Goal: Task Accomplishment & Management: Manage account settings

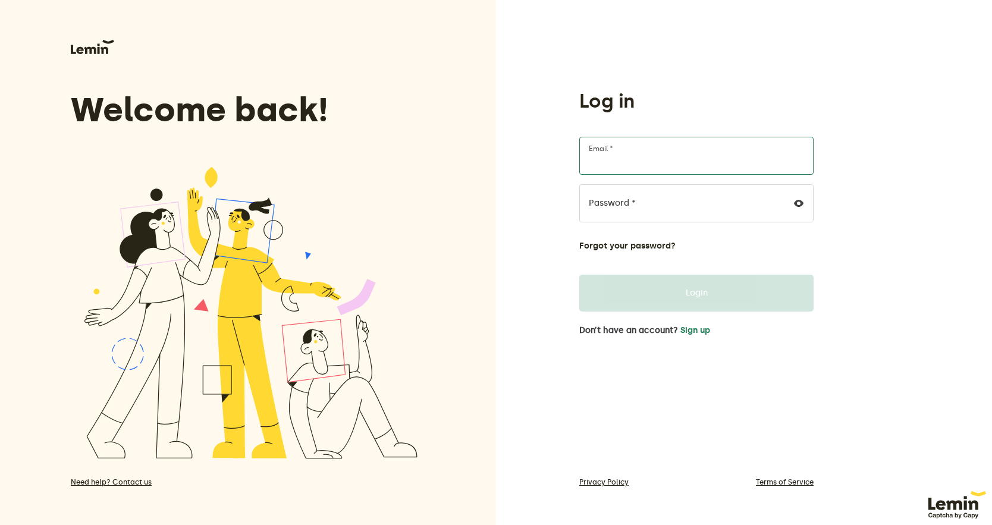
click at [653, 165] on input "Email *" at bounding box center [696, 156] width 234 height 38
click at [638, 155] on input "Email *" at bounding box center [696, 156] width 234 height 38
click at [632, 160] on input "Email *" at bounding box center [696, 156] width 234 height 38
click at [688, 332] on button "Sign up" at bounding box center [695, 331] width 30 height 10
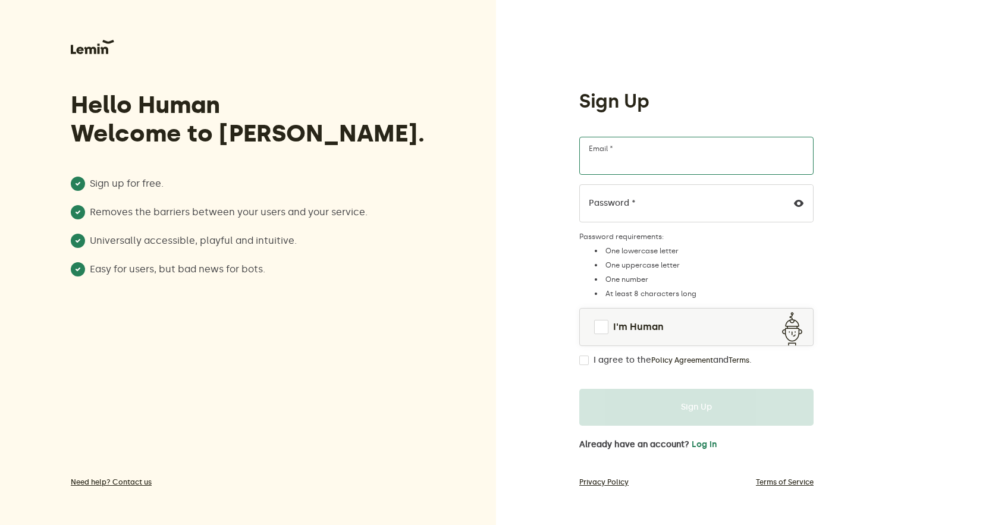
click at [653, 165] on input "Email *" at bounding box center [696, 156] width 234 height 38
click at [599, 328] on span at bounding box center [601, 327] width 14 height 14
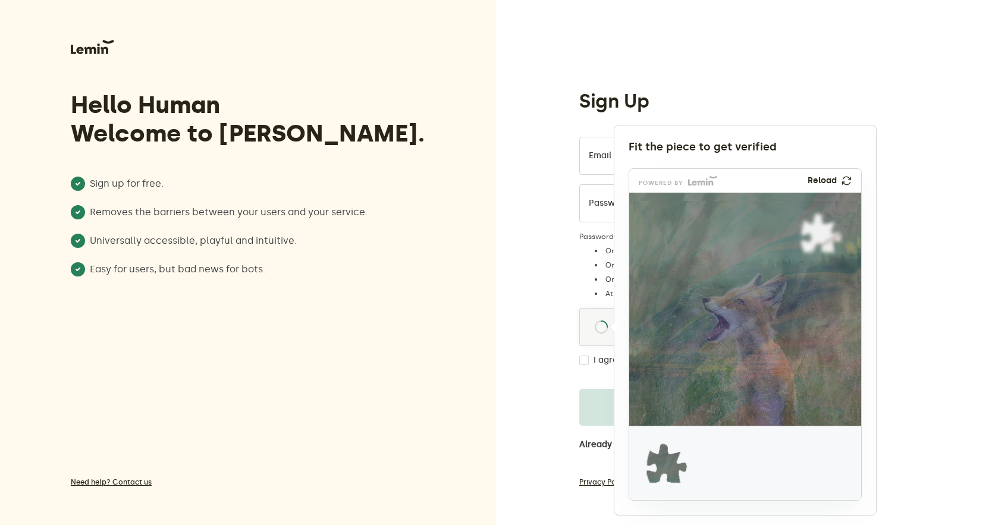
click at [667, 152] on div "Fit the piece to get verified" at bounding box center [744, 147] width 233 height 14
drag, startPoint x: 672, startPoint y: 462, endPoint x: 826, endPoint y: 234, distance: 275.4
click at [826, 234] on img at bounding box center [743, 312] width 385 height 233
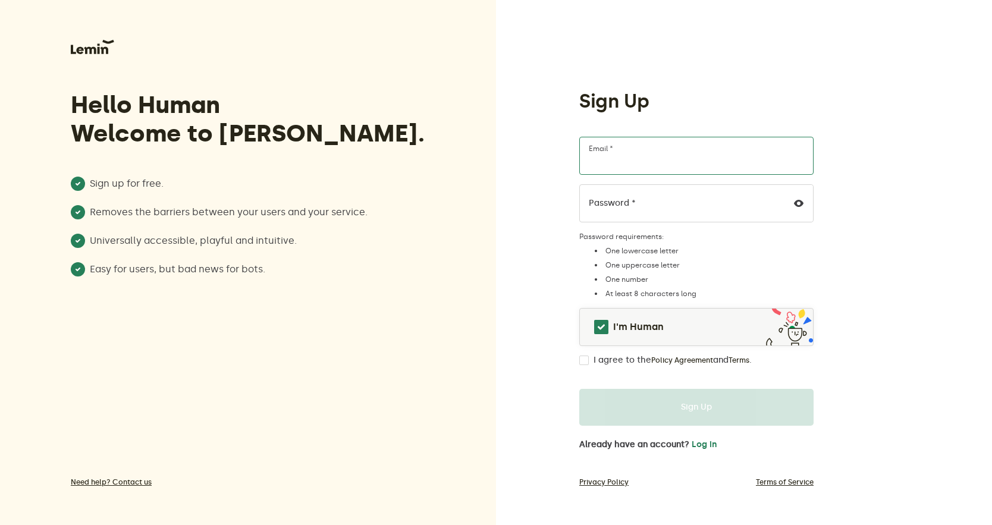
click at [674, 157] on input "Email *" at bounding box center [696, 156] width 234 height 38
type input "[PERSON_NAME][EMAIL_ADDRESS][DOMAIN_NAME]"
click at [584, 363] on input "I agree to the Policy Agreement and Terms ." at bounding box center [584, 361] width 10 height 10
checkbox input "true"
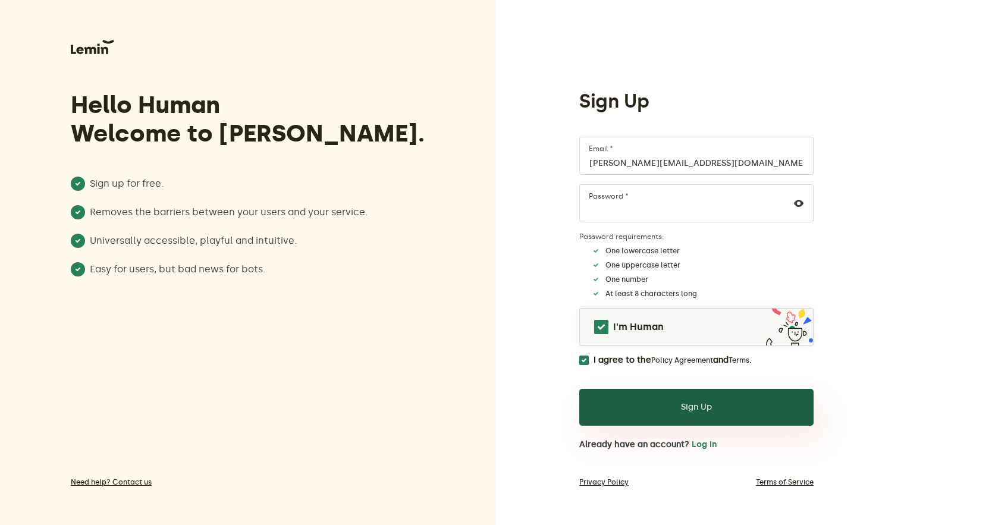
click at [688, 406] on button "Sign Up" at bounding box center [696, 407] width 234 height 37
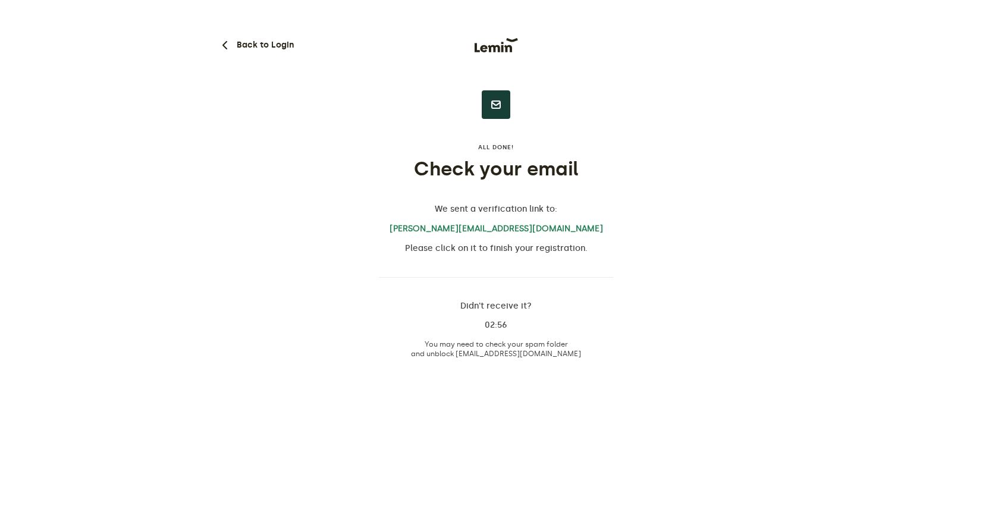
click at [672, 155] on div "Back to Login All done! Check your email We sent a verification link to: MANDY@…" at bounding box center [496, 184] width 556 height 368
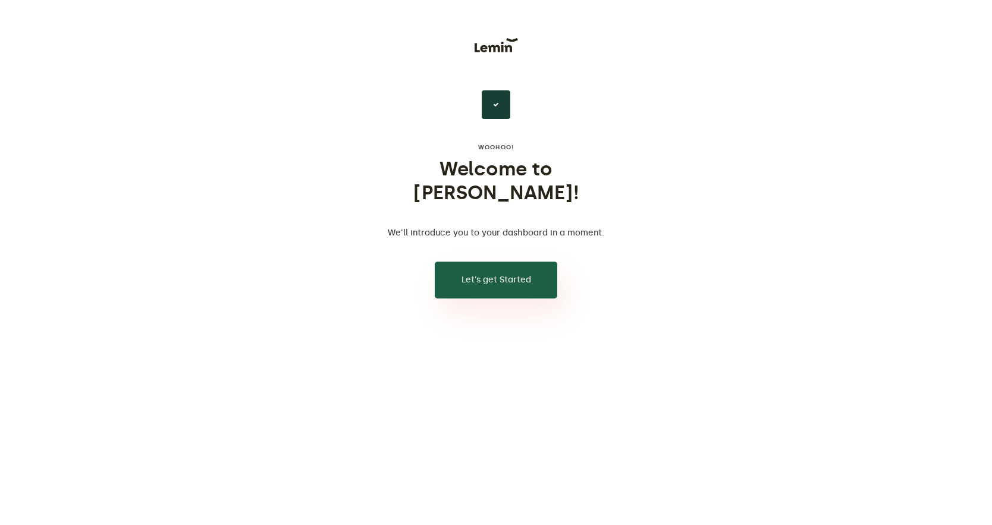
click at [525, 262] on button "Let’s get Started" at bounding box center [496, 280] width 122 height 37
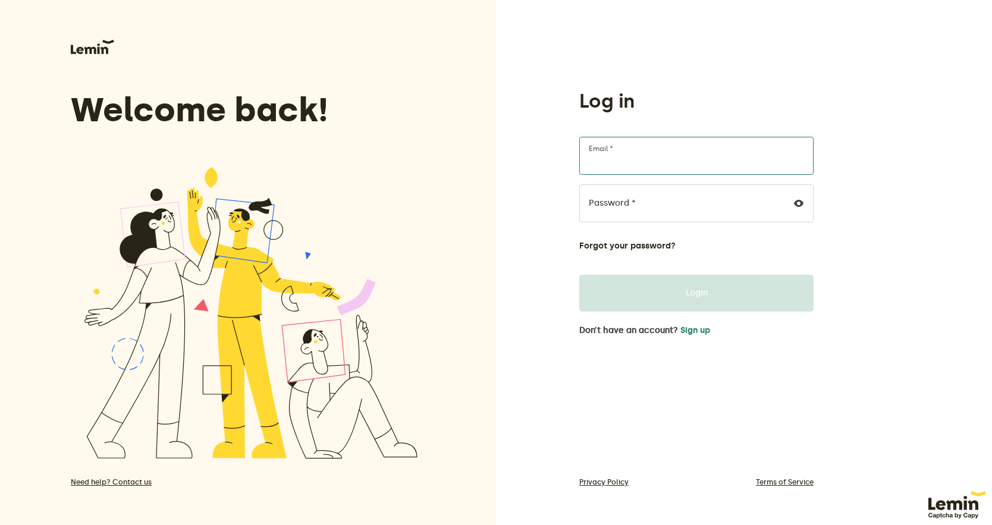
click at [613, 144] on div "Email *" at bounding box center [696, 156] width 234 height 38
type input "[PERSON_NAME][EMAIL_ADDRESS][DOMAIN_NAME]"
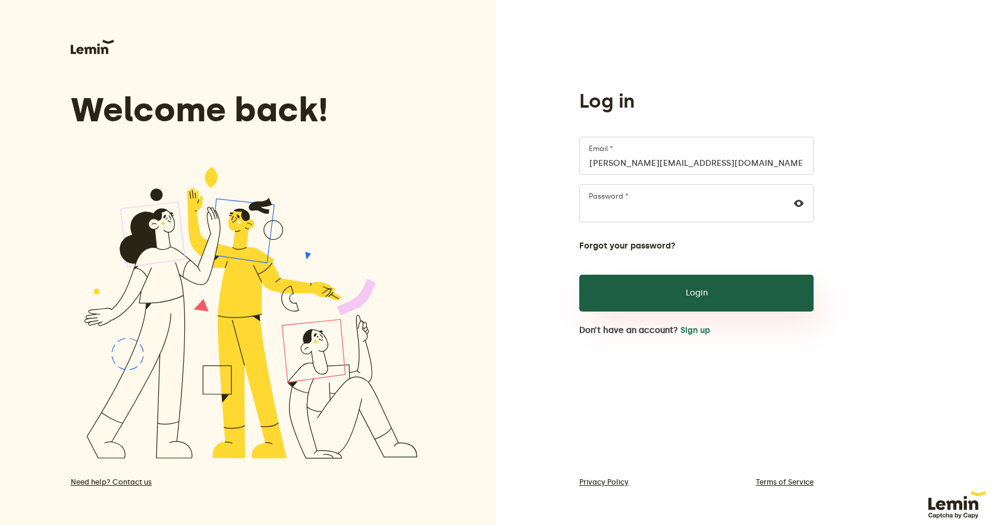
click at [678, 291] on button "Login" at bounding box center [696, 293] width 234 height 37
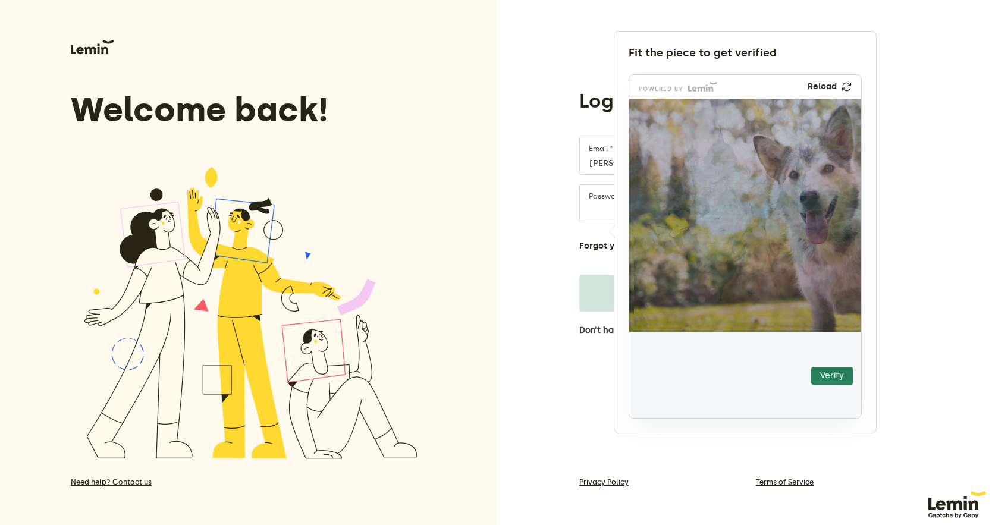
drag, startPoint x: 666, startPoint y: 379, endPoint x: 671, endPoint y: 219, distance: 160.0
click at [671, 219] on img at bounding box center [603, 287] width 408 height 233
click at [834, 380] on button "Verify" at bounding box center [832, 376] width 42 height 18
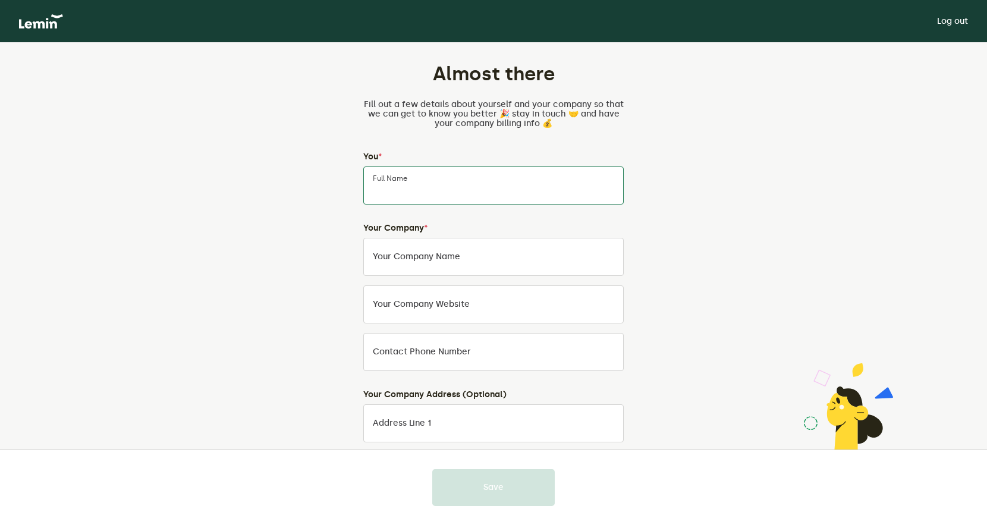
click at [466, 185] on input "Full Name" at bounding box center [493, 185] width 260 height 38
type input "a"
type input "[PERSON_NAME]"
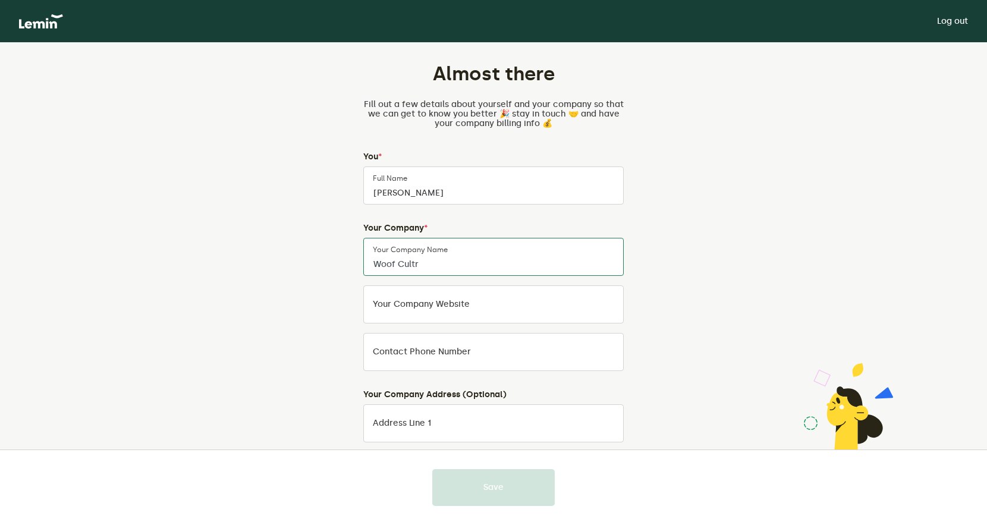
type input "Woof Cultr"
click at [421, 298] on div "Your company website" at bounding box center [493, 304] width 260 height 38
paste input "[URL][DOMAIN_NAME]"
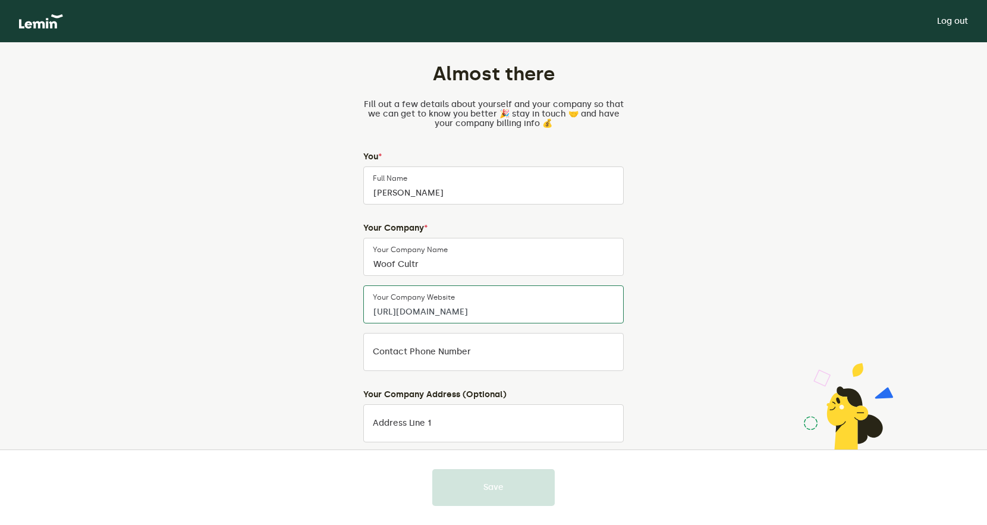
type input "[URL][DOMAIN_NAME]"
click at [418, 354] on label "Contact Phone Number" at bounding box center [422, 352] width 98 height 10
click at [418, 354] on input "Contact Phone Number" at bounding box center [493, 352] width 260 height 38
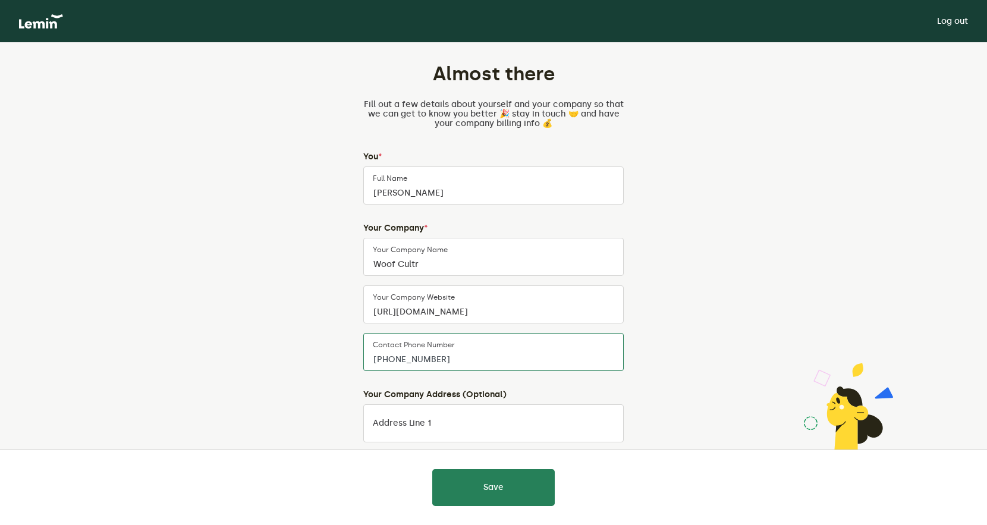
scroll to position [231, 0]
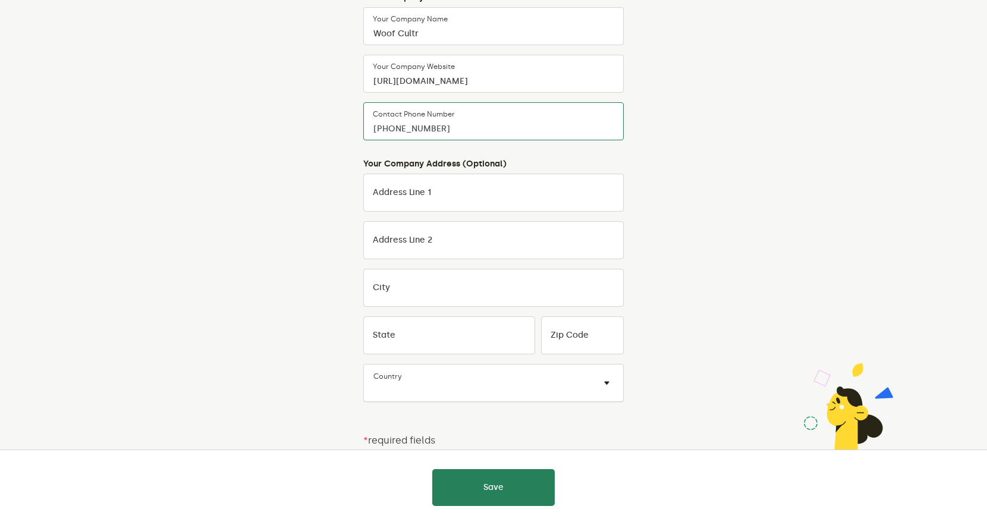
type input "[PHONE_NUMBER]"
click at [446, 382] on div "Country × ×" at bounding box center [493, 383] width 260 height 38
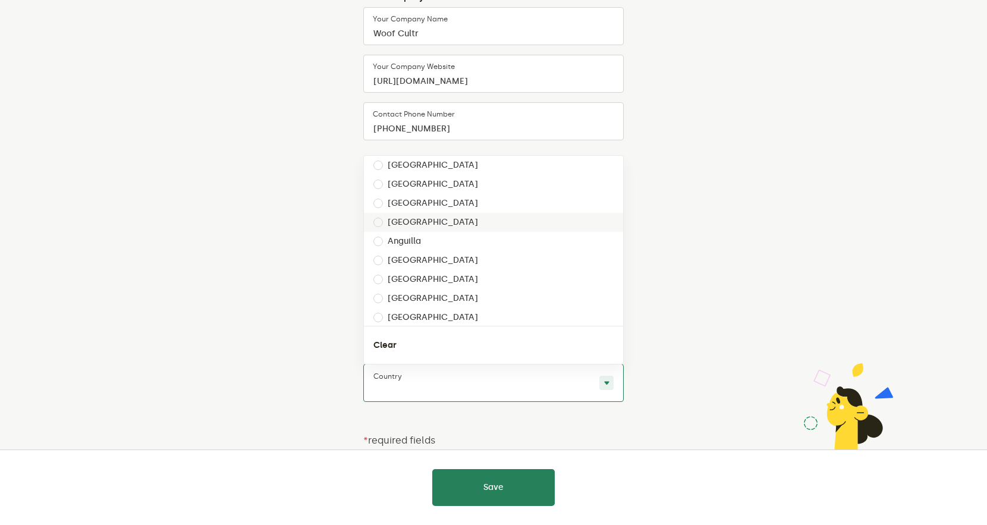
click at [692, 250] on div "Almost there Fill out a few details about yourself and your company so that we …" at bounding box center [493, 168] width 556 height 713
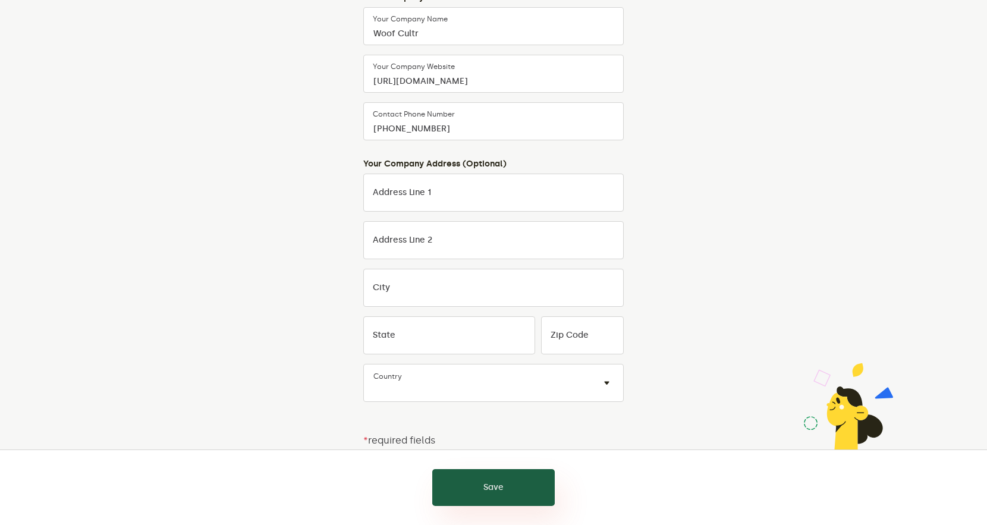
click at [502, 490] on button "Save" at bounding box center [493, 487] width 122 height 37
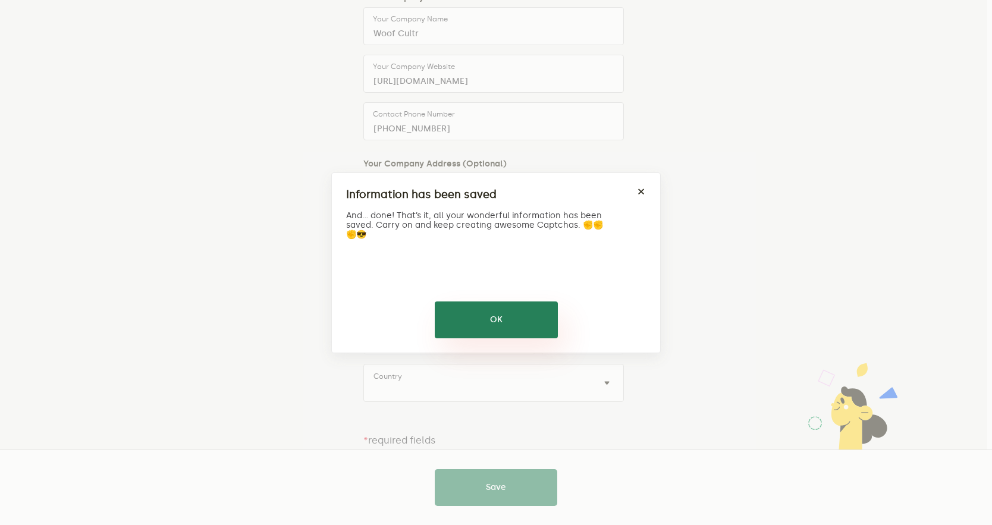
click at [495, 315] on button "OK" at bounding box center [496, 319] width 123 height 37
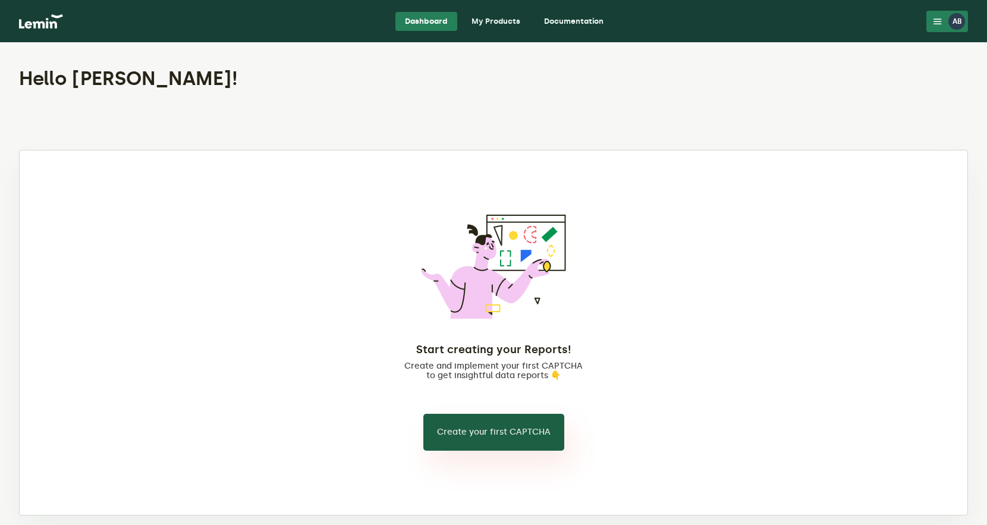
click at [469, 443] on button "Create your first CAPTCHA" at bounding box center [493, 432] width 141 height 37
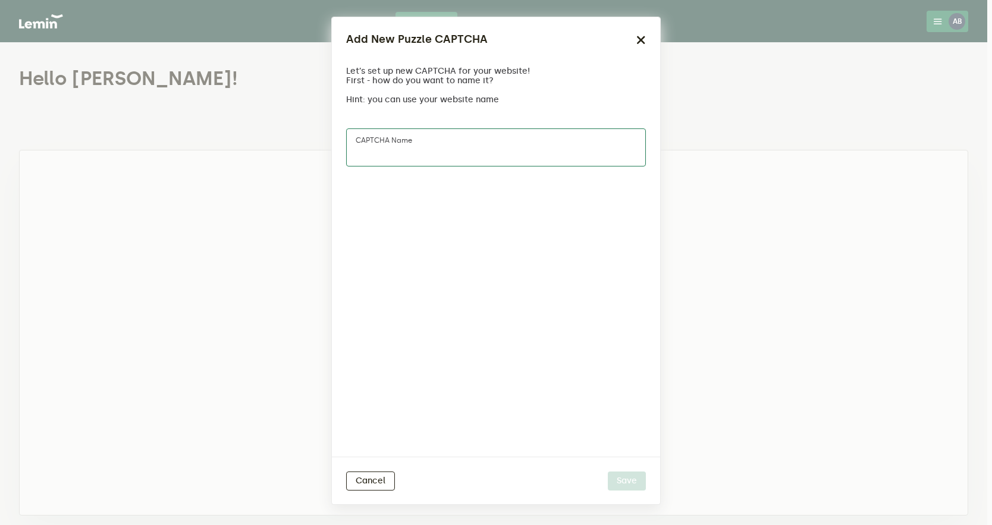
click at [479, 150] on input "CAPTCHA name" at bounding box center [496, 147] width 300 height 38
type input "Checkout"
click at [626, 478] on button "Save" at bounding box center [627, 480] width 38 height 19
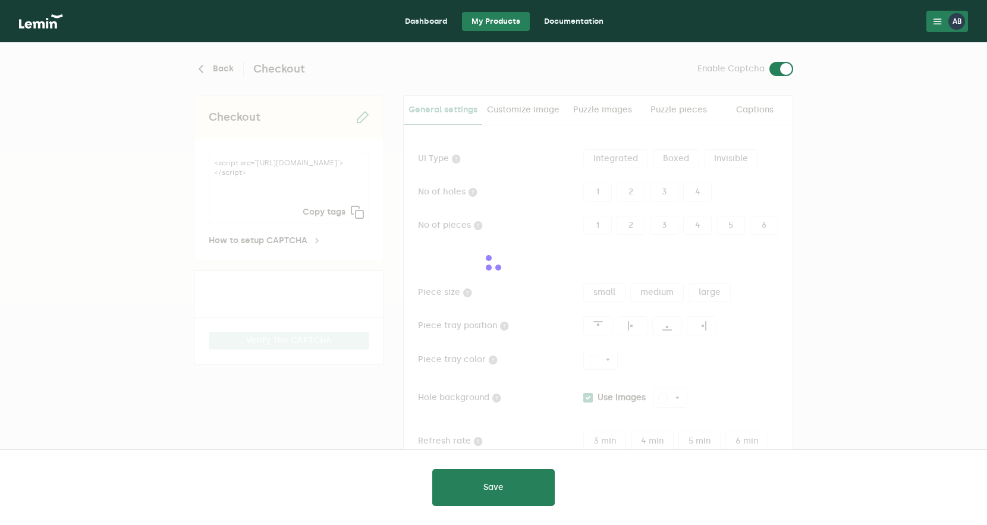
type input "white"
checkbox input "true"
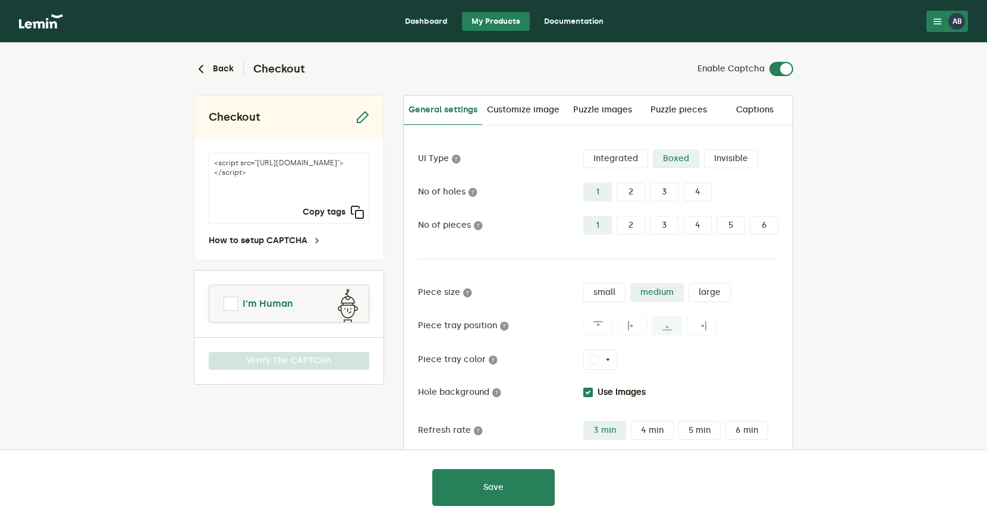
click at [232, 305] on span at bounding box center [231, 304] width 14 height 14
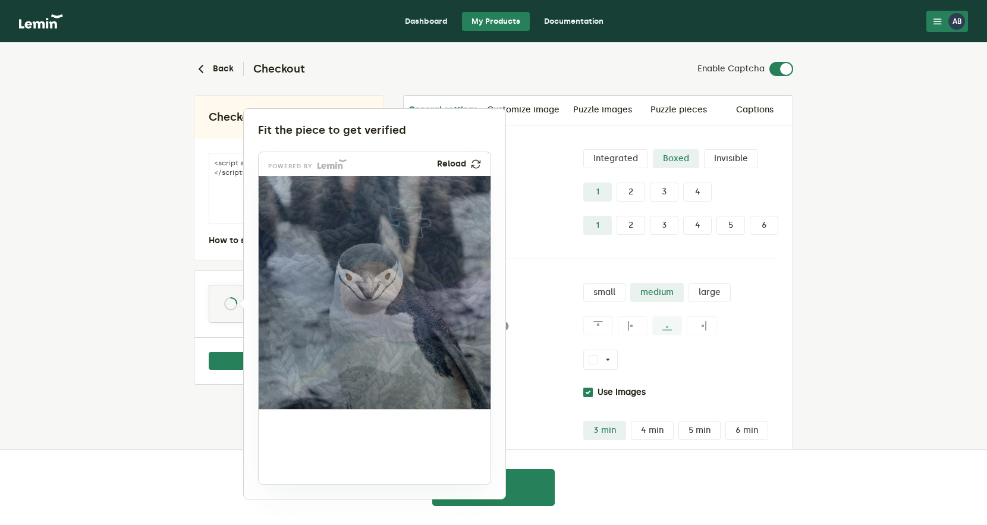
drag, startPoint x: 289, startPoint y: 443, endPoint x: 402, endPoint y: 220, distance: 250.2
click at [402, 220] on img at bounding box center [331, 301] width 385 height 233
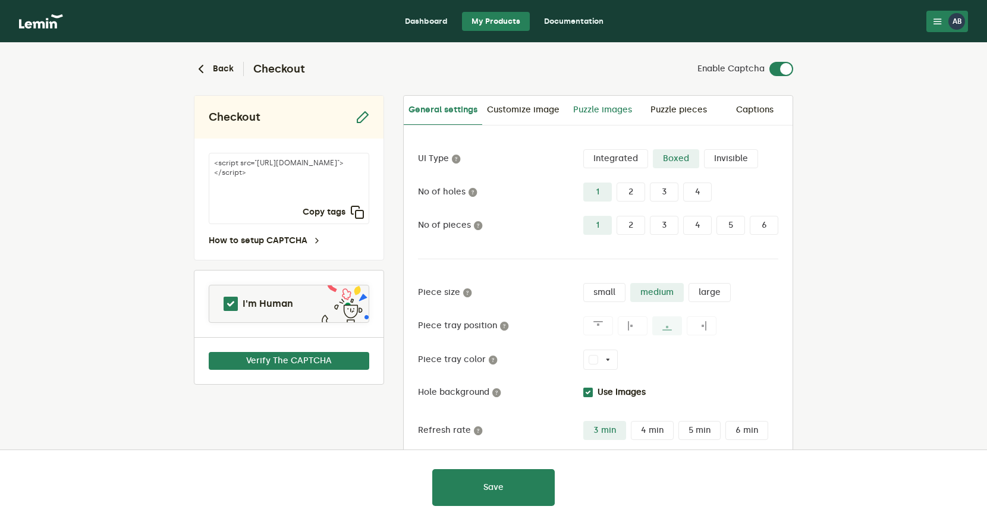
click at [590, 108] on link "Puzzle images" at bounding box center [602, 110] width 76 height 29
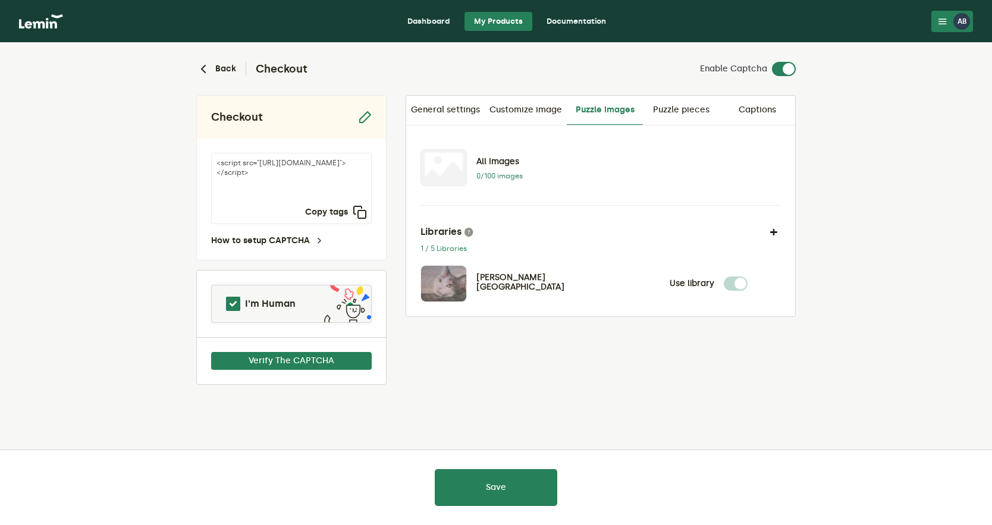
click at [747, 276] on label at bounding box center [747, 276] width 0 height 0
click at [684, 118] on link "Puzzle pieces" at bounding box center [681, 110] width 76 height 29
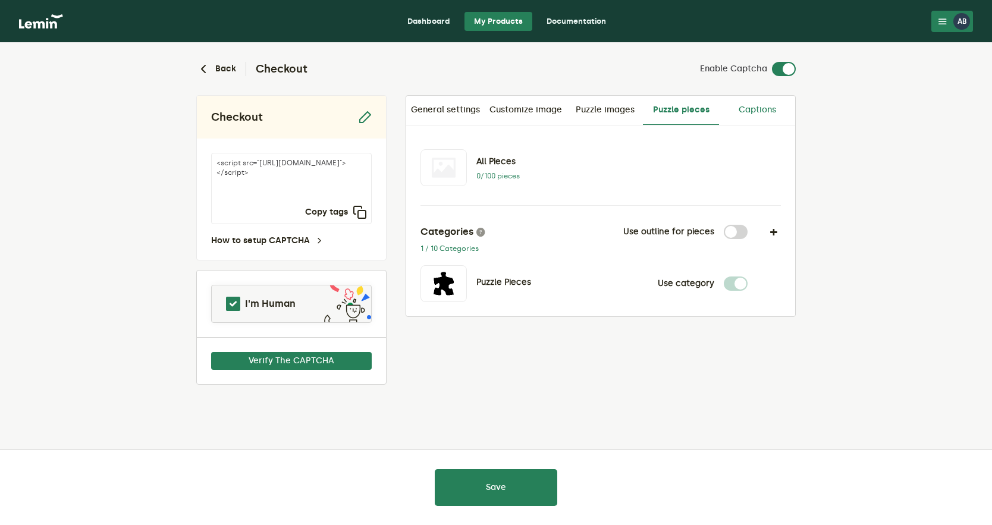
click at [757, 110] on link "Captions" at bounding box center [757, 110] width 76 height 29
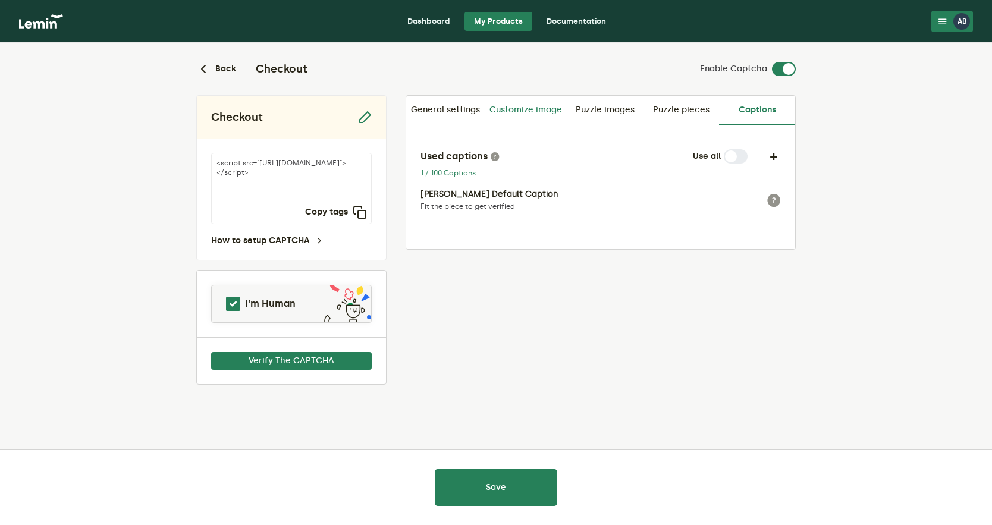
click at [525, 113] on link "Customize image" at bounding box center [526, 110] width 82 height 29
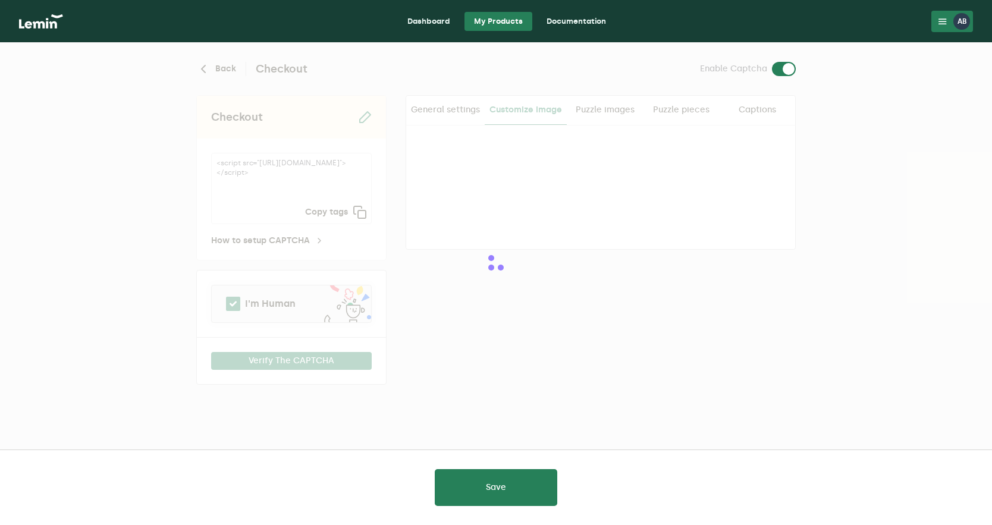
checkbox input "true"
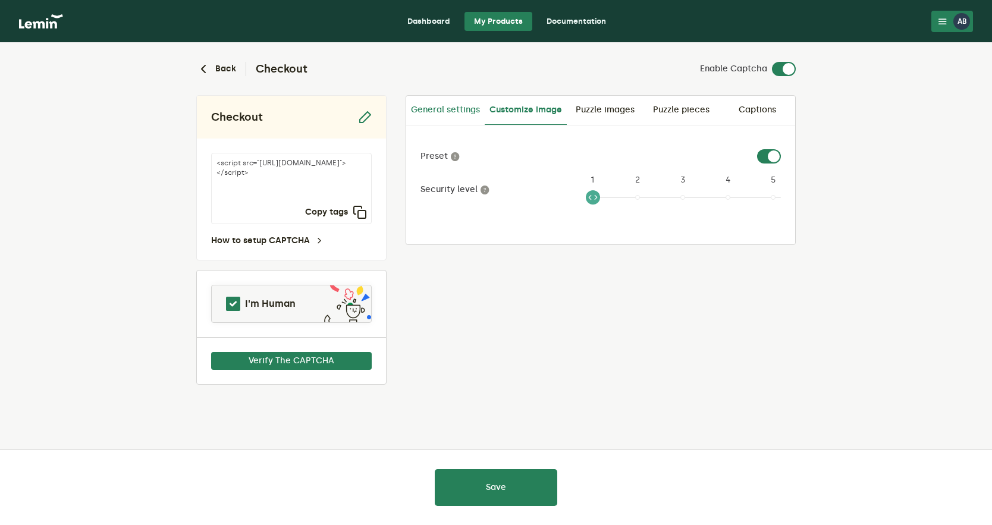
click at [457, 114] on link "General settings" at bounding box center [445, 110] width 78 height 29
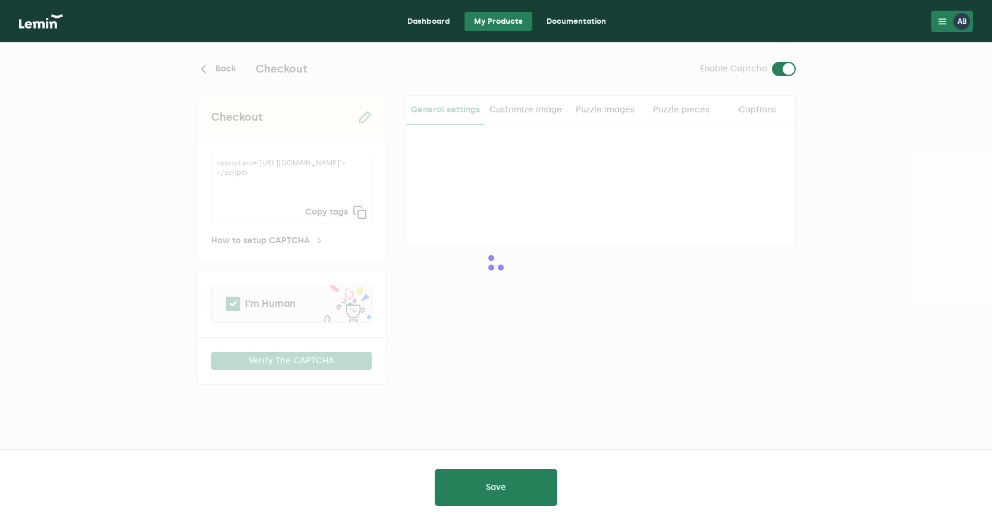
type input "white"
checkbox input "true"
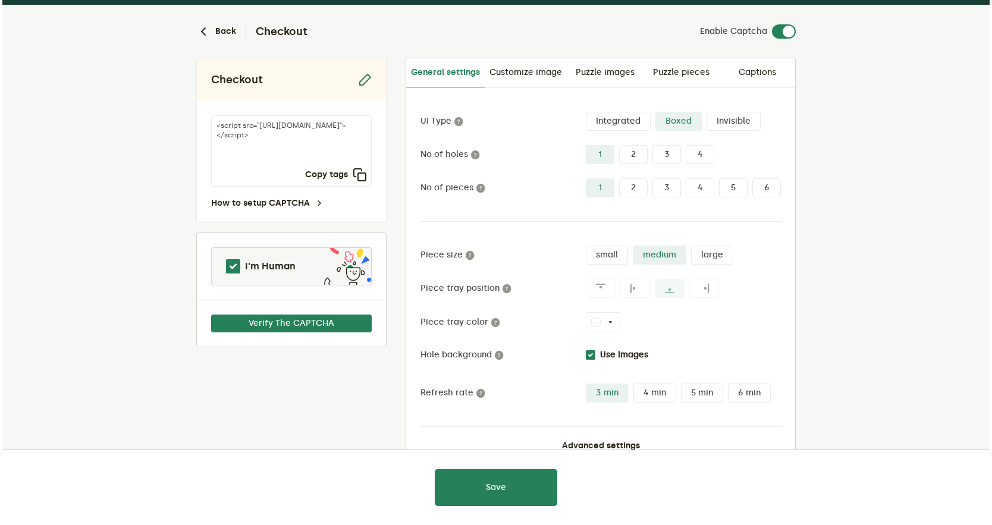
scroll to position [73, 0]
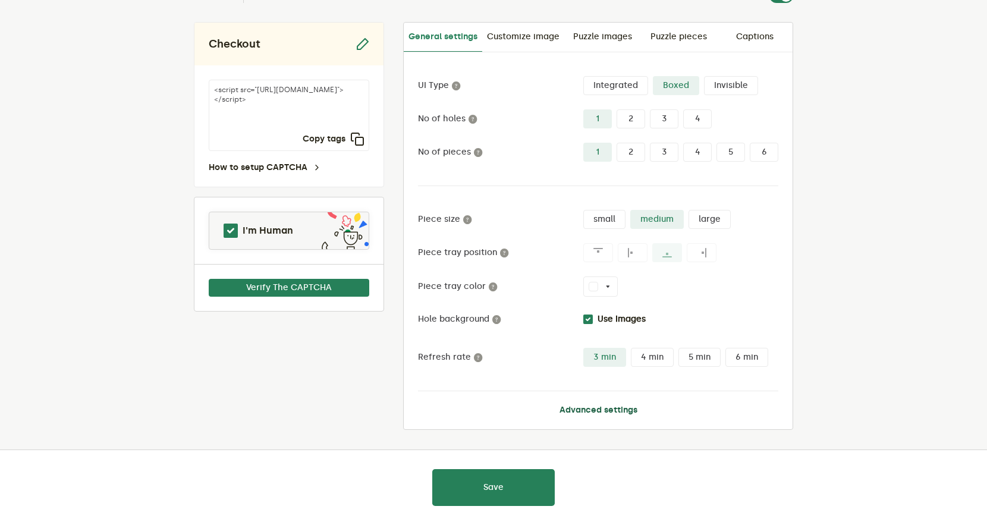
click at [590, 413] on button "Advanced settings" at bounding box center [598, 410] width 78 height 10
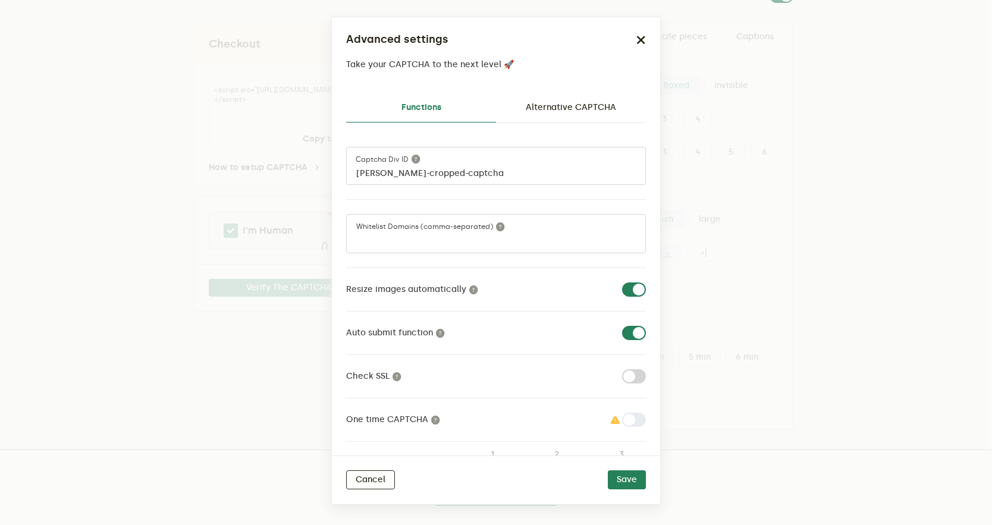
scroll to position [58, 0]
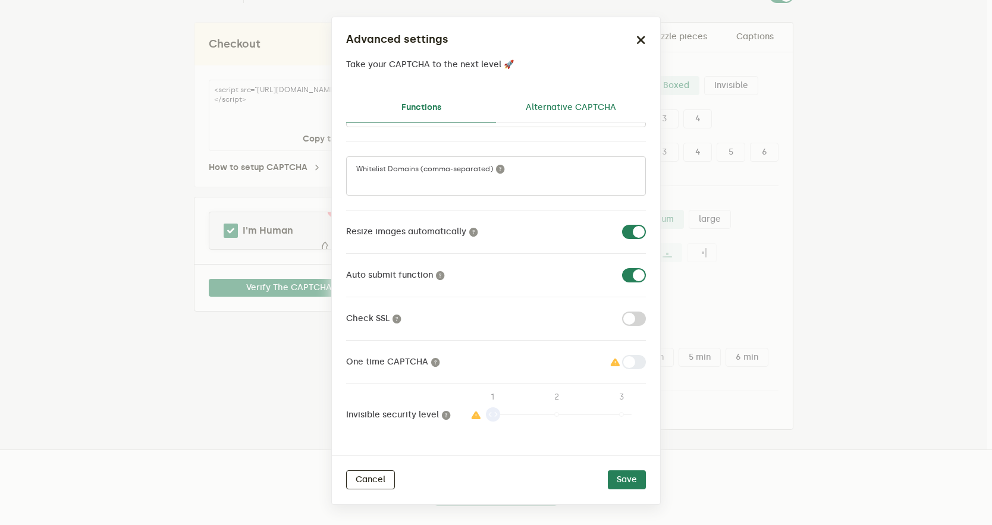
click at [563, 113] on link "Alternative CAPTCHA" at bounding box center [571, 107] width 150 height 29
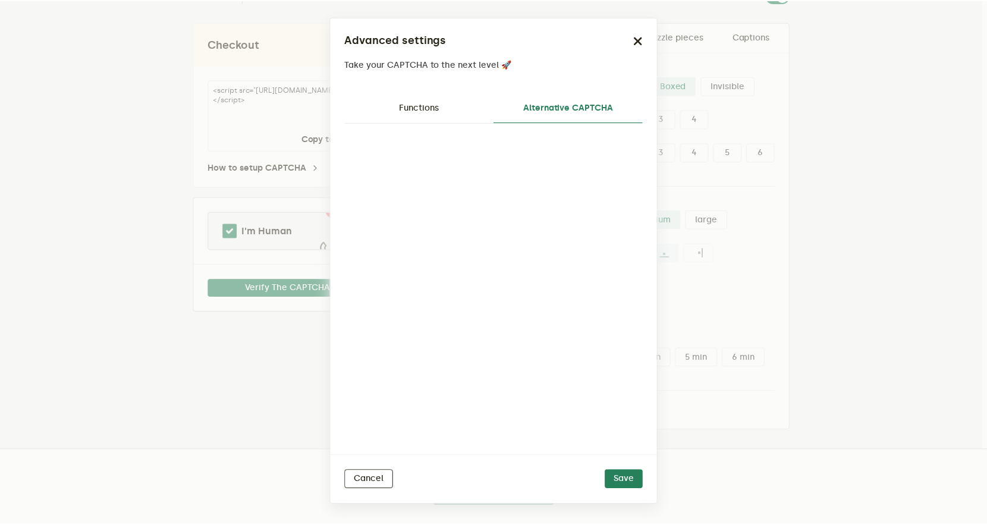
scroll to position [0, 0]
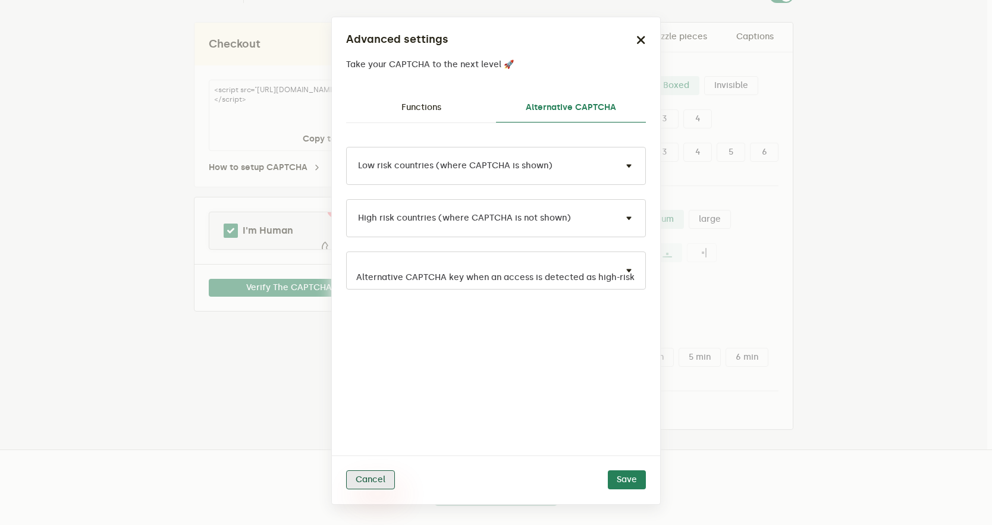
click at [379, 482] on button "Cancel" at bounding box center [370, 479] width 49 height 19
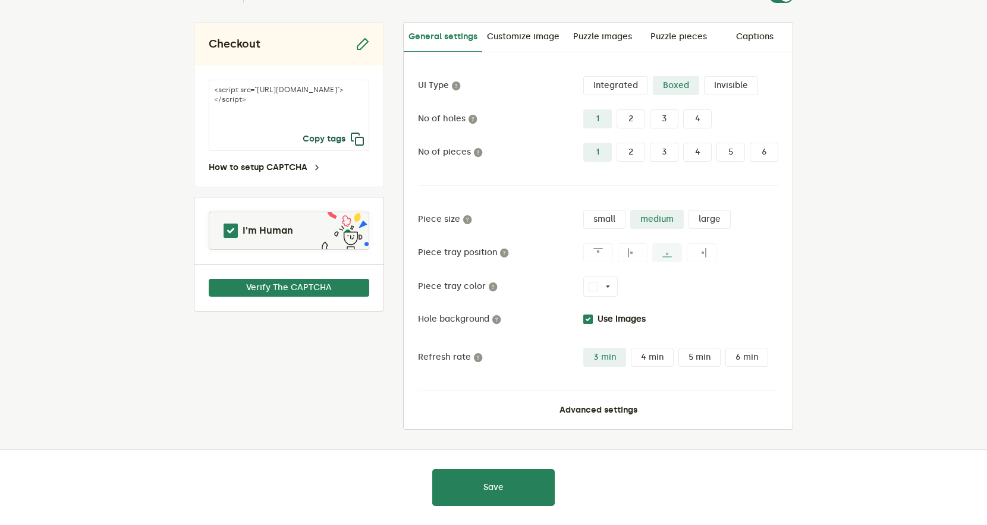
click at [334, 139] on button "Copy tags" at bounding box center [334, 139] width 62 height 14
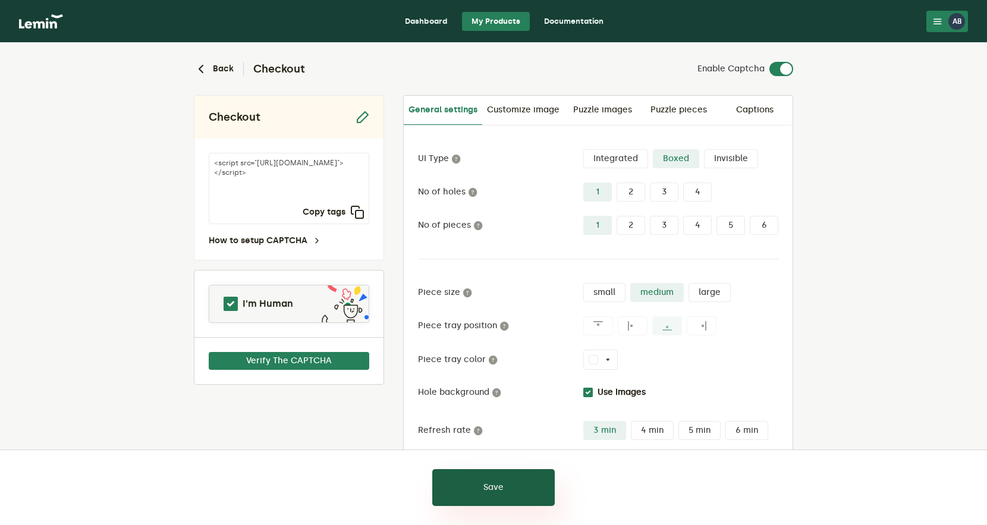
click at [525, 487] on button "Save" at bounding box center [493, 487] width 122 height 37
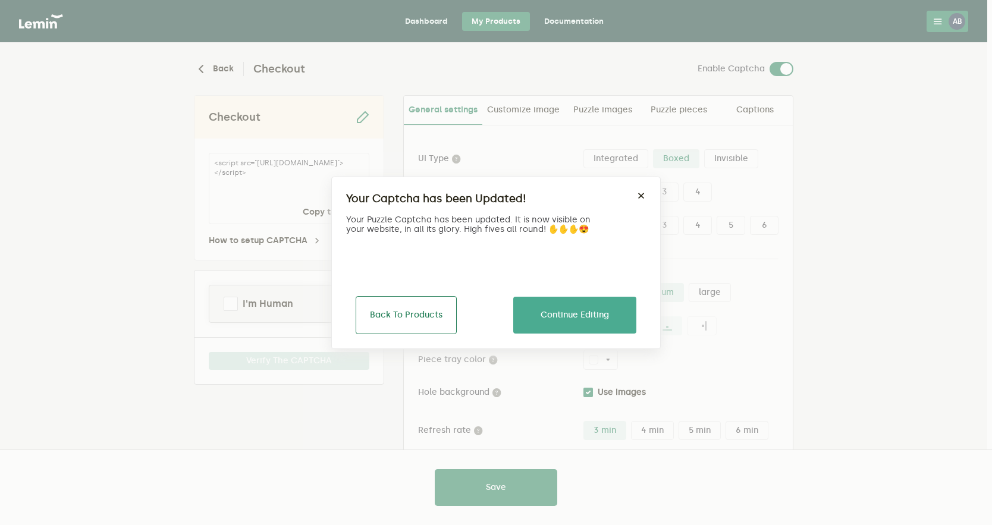
click at [415, 316] on button "Back To Products" at bounding box center [406, 315] width 101 height 38
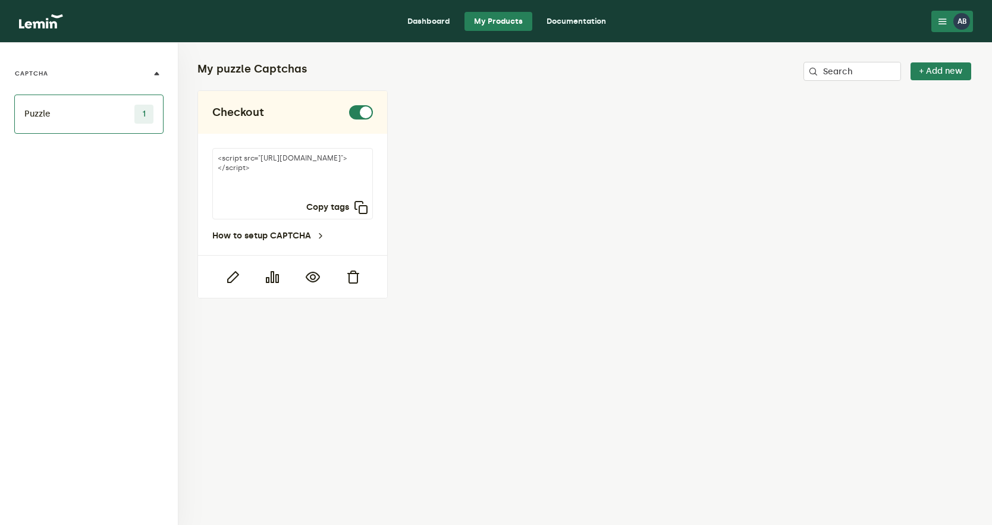
click at [436, 23] on link "Dashboard" at bounding box center [429, 21] width 62 height 19
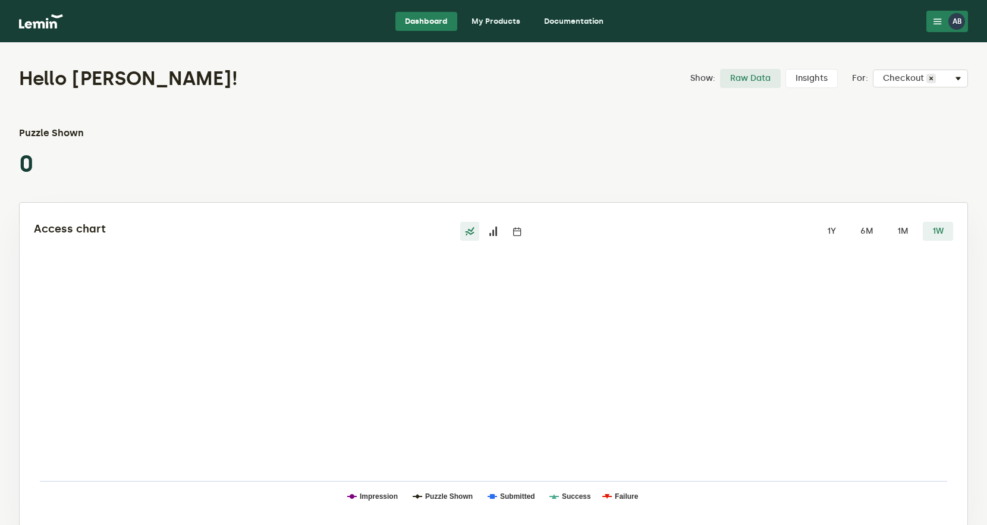
click at [583, 20] on link "Documentation" at bounding box center [573, 21] width 78 height 19
click at [932, 27] on button "AB" at bounding box center [947, 21] width 42 height 21
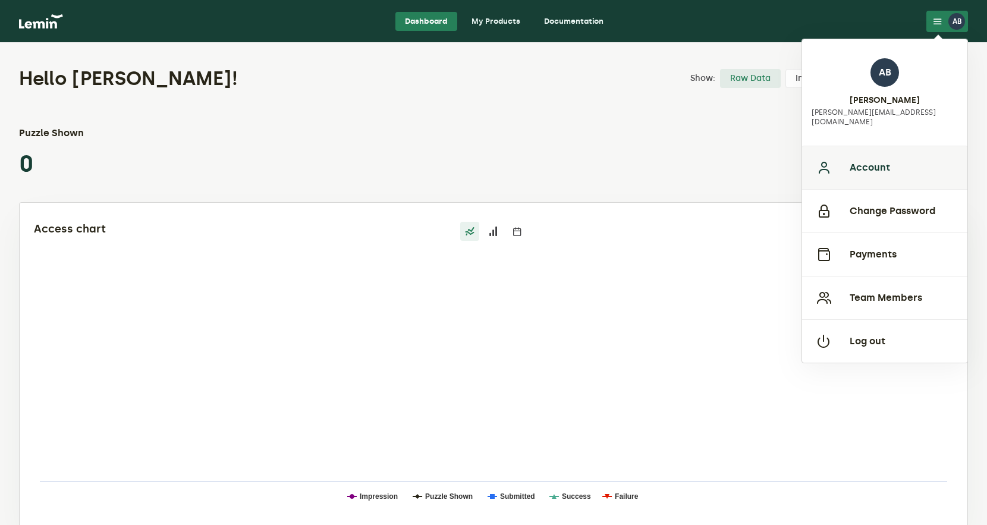
click at [864, 163] on button "Account" at bounding box center [884, 167] width 165 height 43
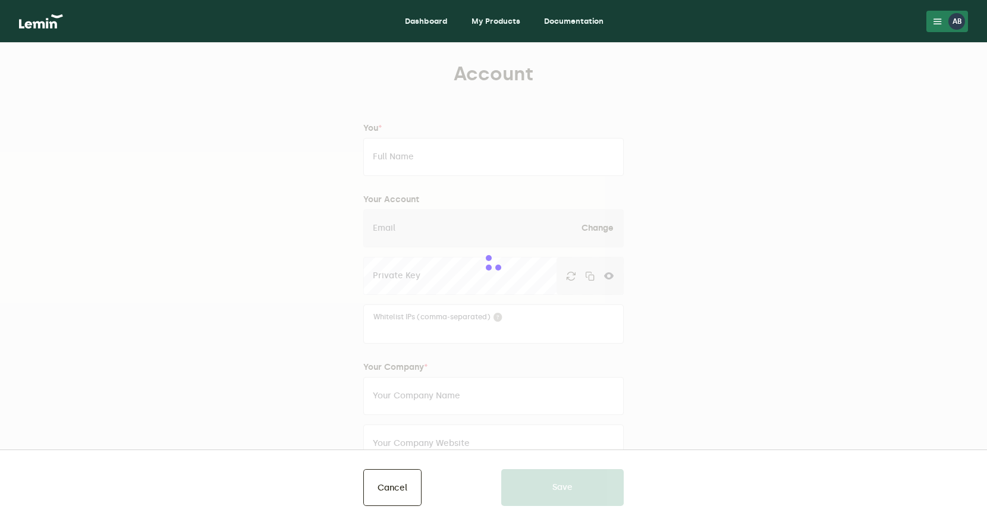
type input "[PERSON_NAME]"
type input "[PERSON_NAME][EMAIL_ADDRESS][DOMAIN_NAME]"
type input "Woof Cultr"
type input "[URL][DOMAIN_NAME]"
type input "[PHONE_NUMBER]"
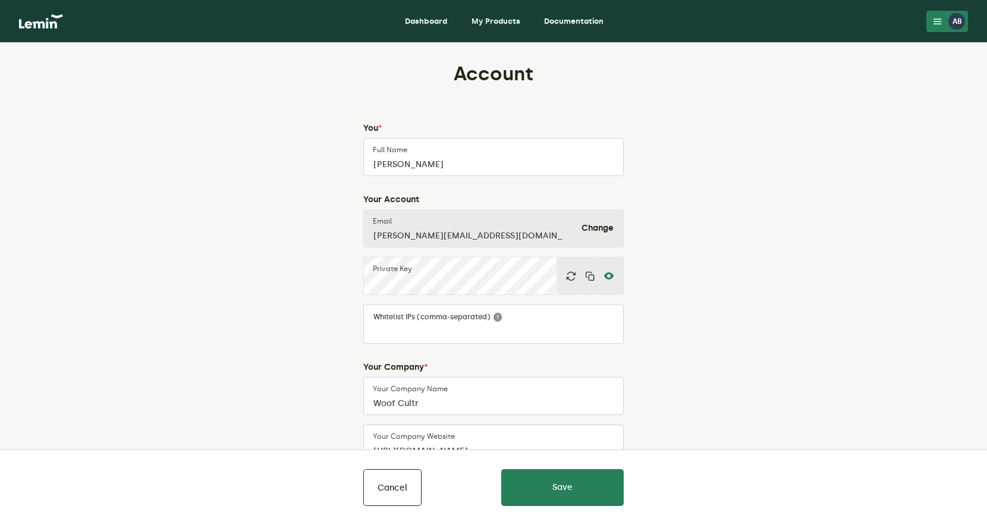
click at [609, 276] on icon at bounding box center [609, 276] width 10 height 10
click at [592, 276] on icon "button" at bounding box center [590, 276] width 10 height 10
click at [388, 489] on button "Cancel" at bounding box center [392, 487] width 58 height 37
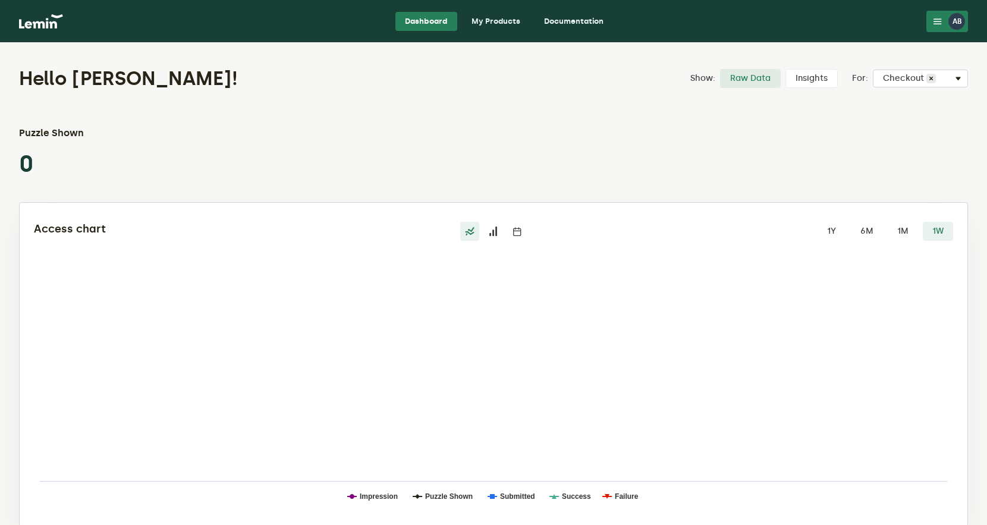
click at [501, 17] on link "My Products" at bounding box center [496, 21] width 68 height 19
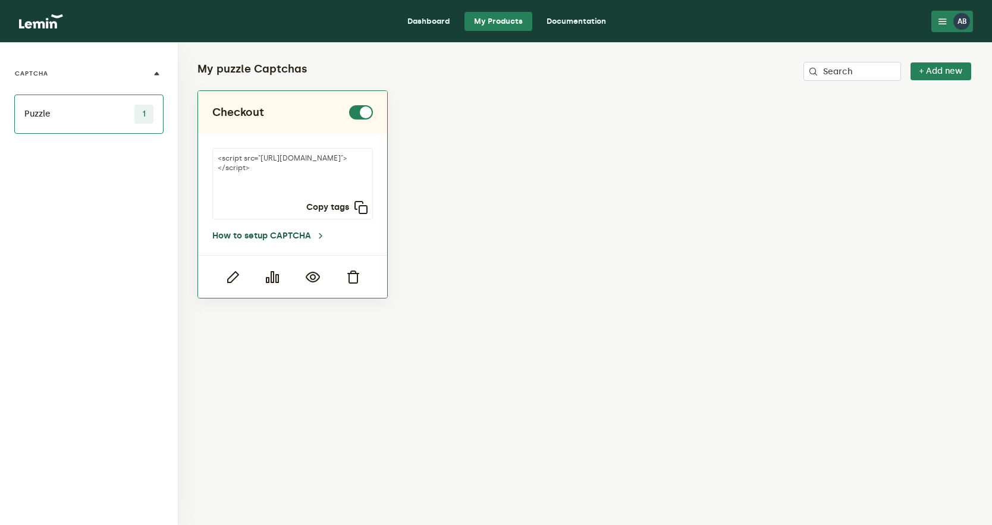
click at [311, 236] on link "How to setup CAPTCHA" at bounding box center [268, 236] width 113 height 10
click at [360, 204] on icon "button" at bounding box center [361, 207] width 14 height 14
click at [336, 174] on textarea "<script src="[URL][DOMAIN_NAME]"></script>" at bounding box center [292, 183] width 161 height 71
drag, startPoint x: 257, startPoint y: 176, endPoint x: 317, endPoint y: 190, distance: 61.6
click at [317, 190] on textarea "<script src="[URL][DOMAIN_NAME]"></script>" at bounding box center [292, 183] width 161 height 71
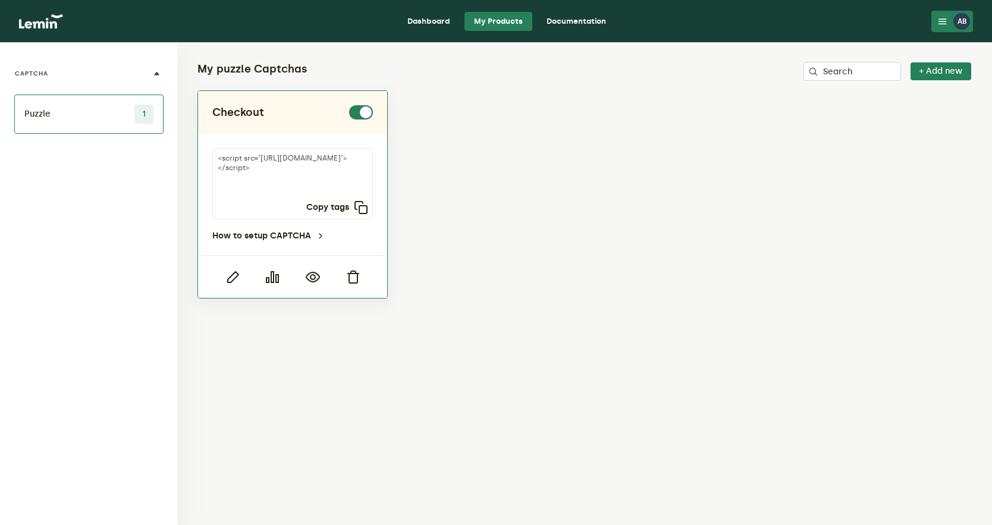
click at [319, 190] on textarea "<script src="[URL][DOMAIN_NAME]"></script>" at bounding box center [292, 183] width 161 height 71
drag, startPoint x: 297, startPoint y: 179, endPoint x: 319, endPoint y: 188, distance: 23.4
click at [319, 188] on textarea "<script src="[URL][DOMAIN_NAME]"></script>" at bounding box center [292, 183] width 161 height 71
drag, startPoint x: 259, startPoint y: 174, endPoint x: 317, endPoint y: 187, distance: 59.6
click at [317, 187] on textarea "<script src="[URL][DOMAIN_NAME]"></script>" at bounding box center [292, 183] width 161 height 71
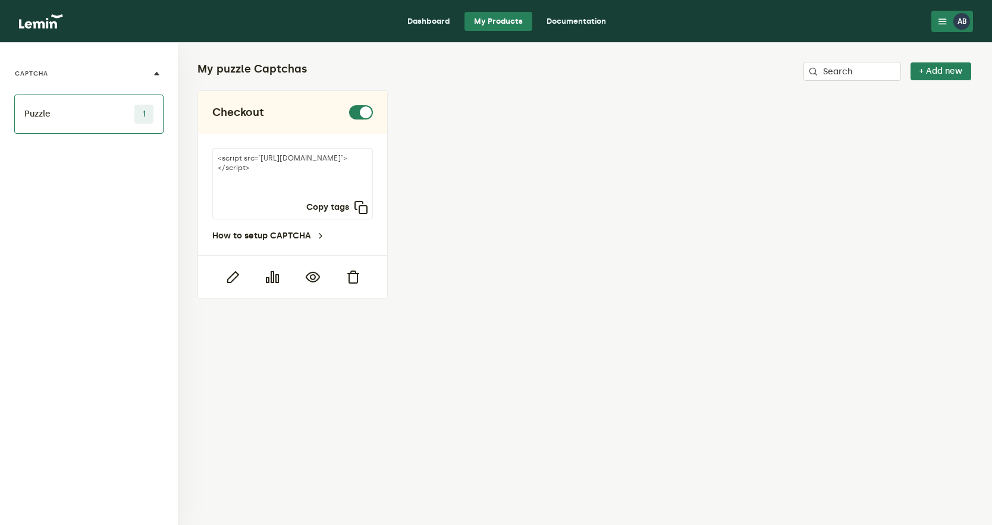
click at [954, 32] on nav "Dashboard My Products Documentation AB AB [PERSON_NAME] [PERSON_NAME][EMAIL_ADD…" at bounding box center [496, 21] width 992 height 43
click at [948, 30] on button "AB" at bounding box center [952, 21] width 42 height 21
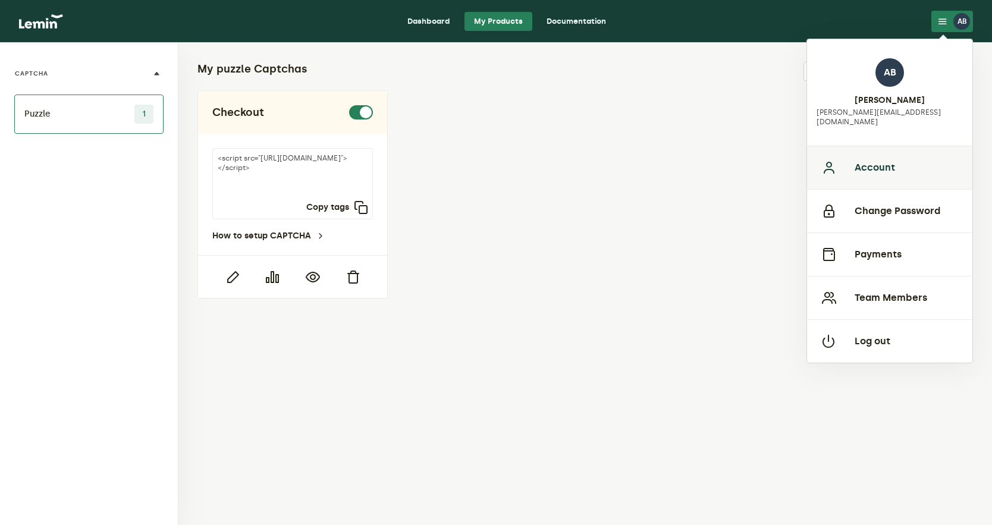
click at [873, 165] on button "Account" at bounding box center [889, 167] width 165 height 43
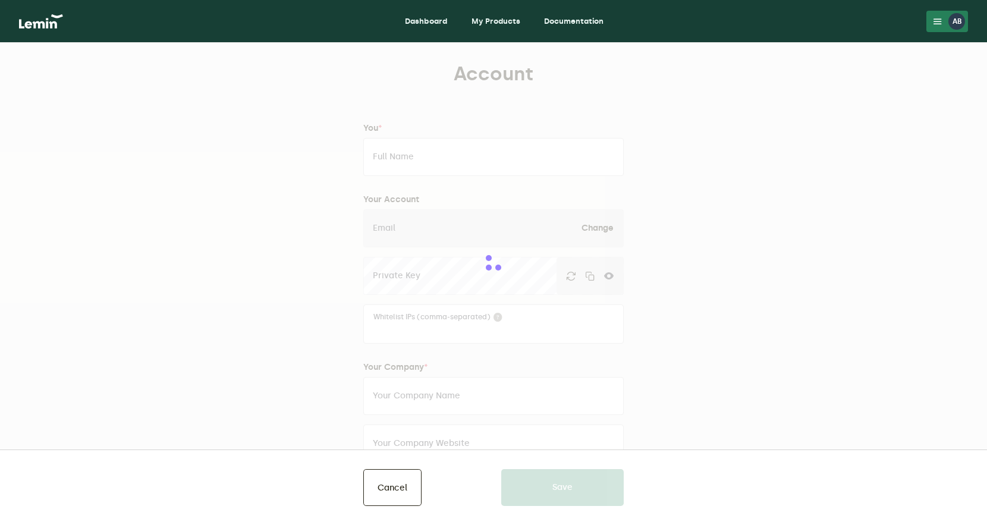
type input "[PERSON_NAME]"
type input "[PERSON_NAME][EMAIL_ADDRESS][DOMAIN_NAME]"
type input "Woof Cultr"
type input "[URL][DOMAIN_NAME]"
type input "[PHONE_NUMBER]"
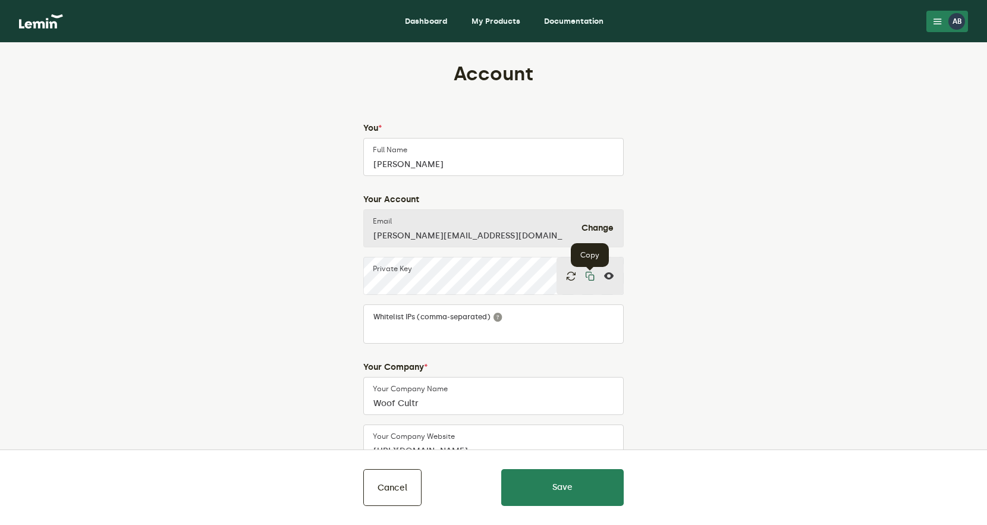
click at [590, 278] on icon "button" at bounding box center [590, 276] width 10 height 10
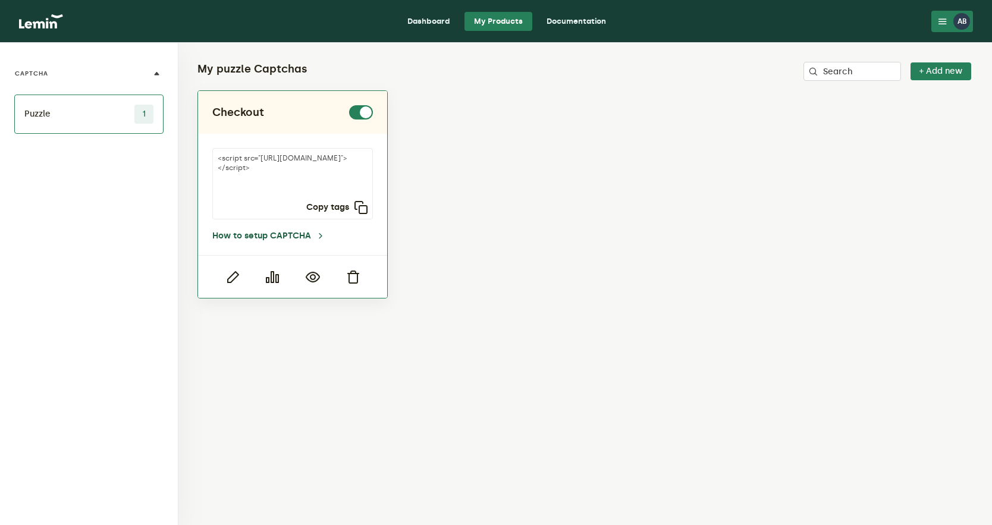
click at [298, 235] on link "How to setup CAPTCHA" at bounding box center [268, 236] width 113 height 10
click at [240, 274] on icon "button" at bounding box center [232, 277] width 14 height 14
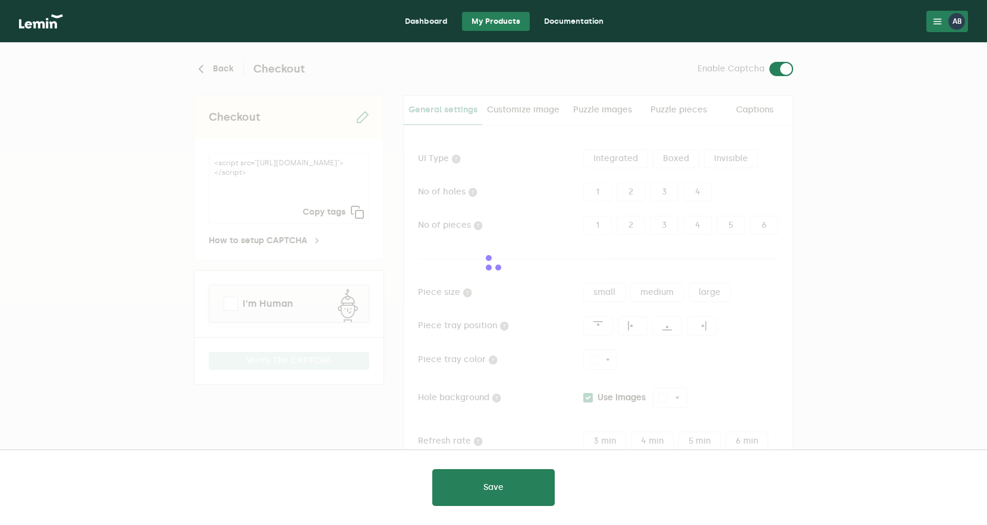
type input "white"
checkbox input "true"
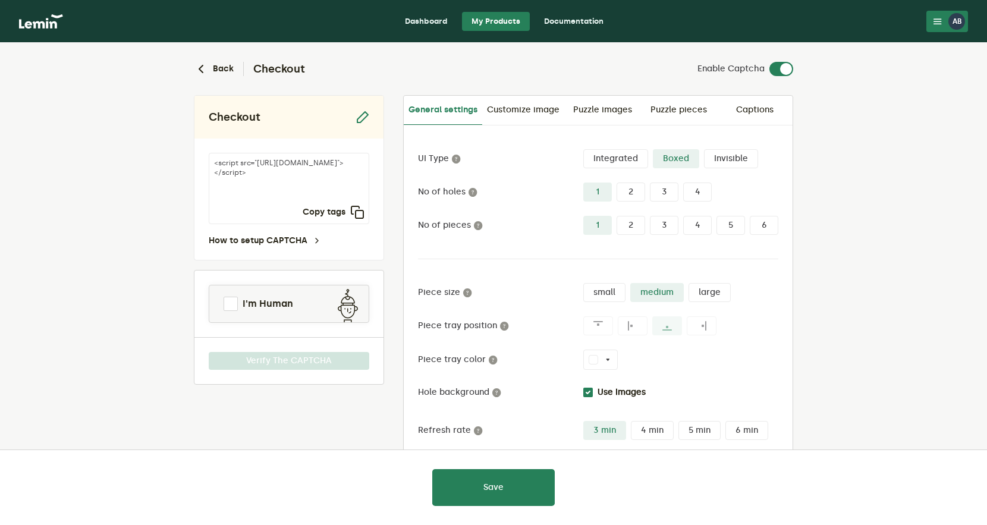
drag, startPoint x: 254, startPoint y: 183, endPoint x: 313, endPoint y: 193, distance: 59.1
click at [314, 193] on textarea "<script src="[URL][DOMAIN_NAME]"></script>" at bounding box center [289, 188] width 161 height 71
click at [923, 22] on div "Dashboard My Products Documentation" at bounding box center [504, 21] width 845 height 19
click at [954, 19] on div "AB" at bounding box center [956, 21] width 17 height 17
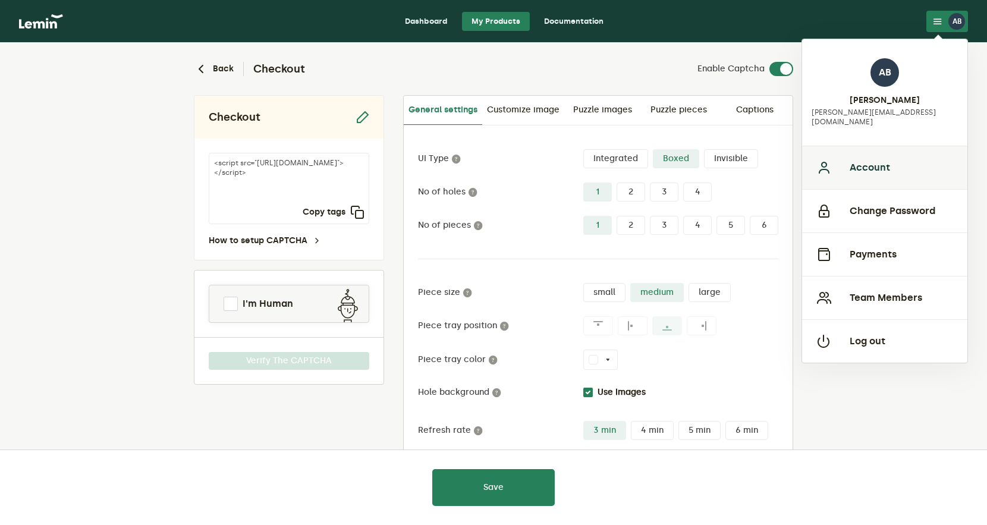
click at [904, 158] on button "Account" at bounding box center [884, 167] width 165 height 43
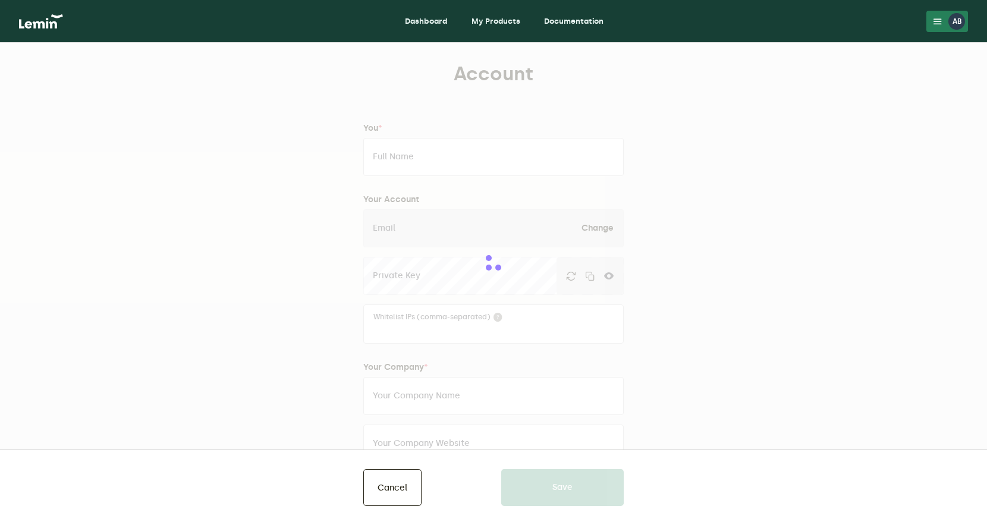
type input "[PERSON_NAME]"
type input "[PERSON_NAME][EMAIL_ADDRESS][DOMAIN_NAME]"
type input "Woof Cultr"
type input "[URL][DOMAIN_NAME]"
type input "[PHONE_NUMBER]"
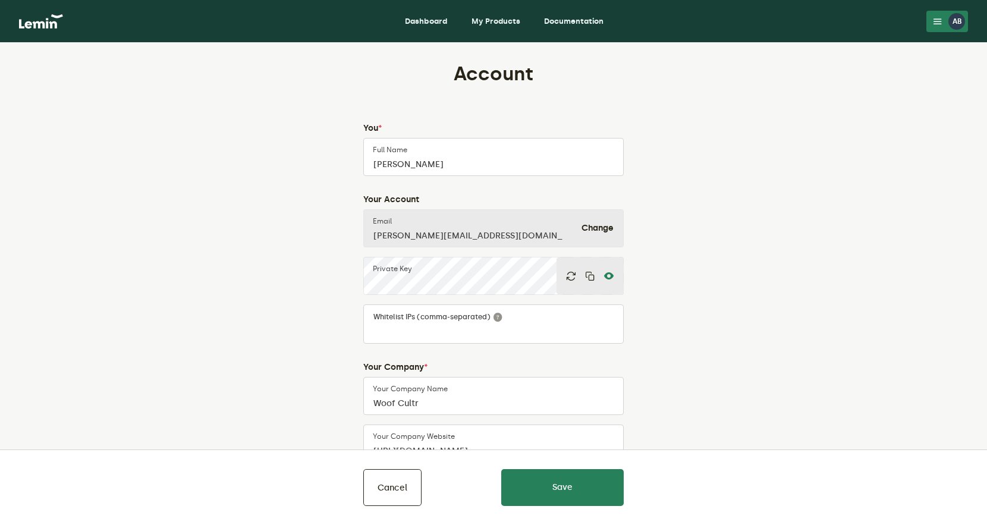
click at [611, 273] on icon at bounding box center [609, 276] width 10 height 10
click at [572, 275] on icon "button" at bounding box center [571, 276] width 10 height 10
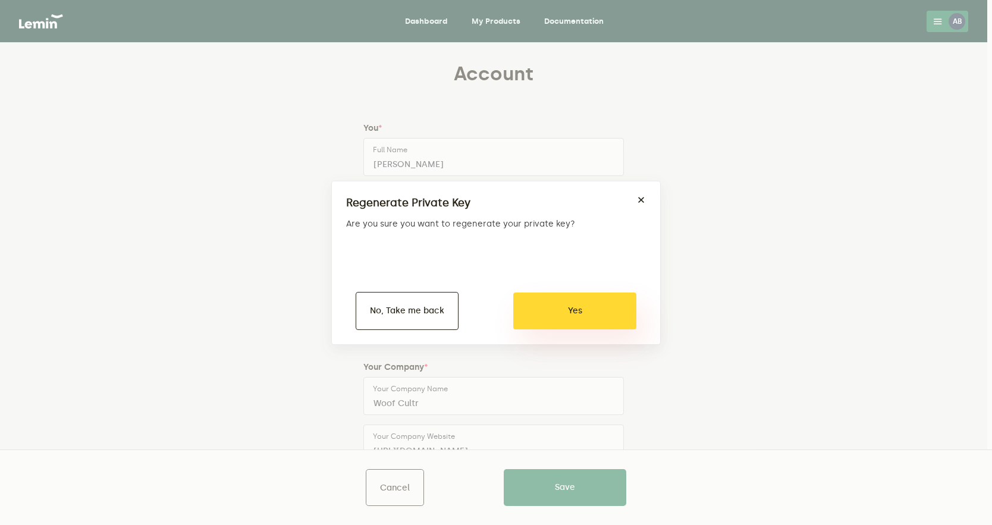
click at [568, 298] on button "Yes" at bounding box center [574, 310] width 123 height 37
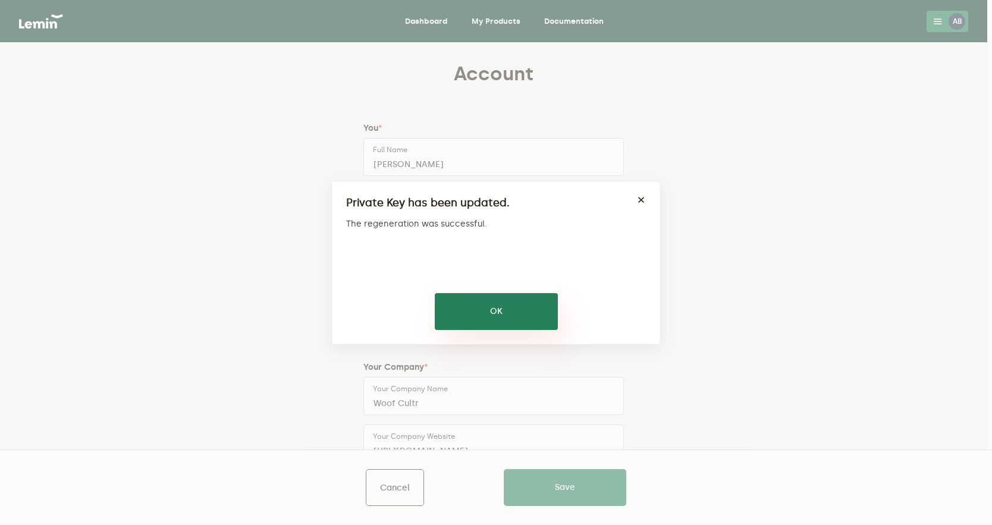
click at [523, 311] on button "OK" at bounding box center [496, 311] width 123 height 37
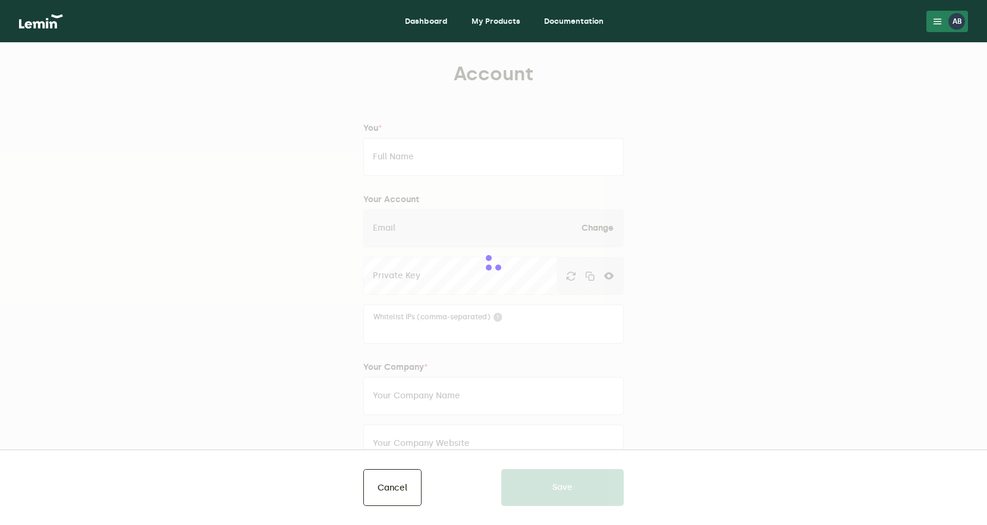
type input "[PERSON_NAME]"
type input "[PERSON_NAME][EMAIL_ADDRESS][DOMAIN_NAME]"
type input "Woof Cultr"
type input "[URL][DOMAIN_NAME]"
type input "[PHONE_NUMBER]"
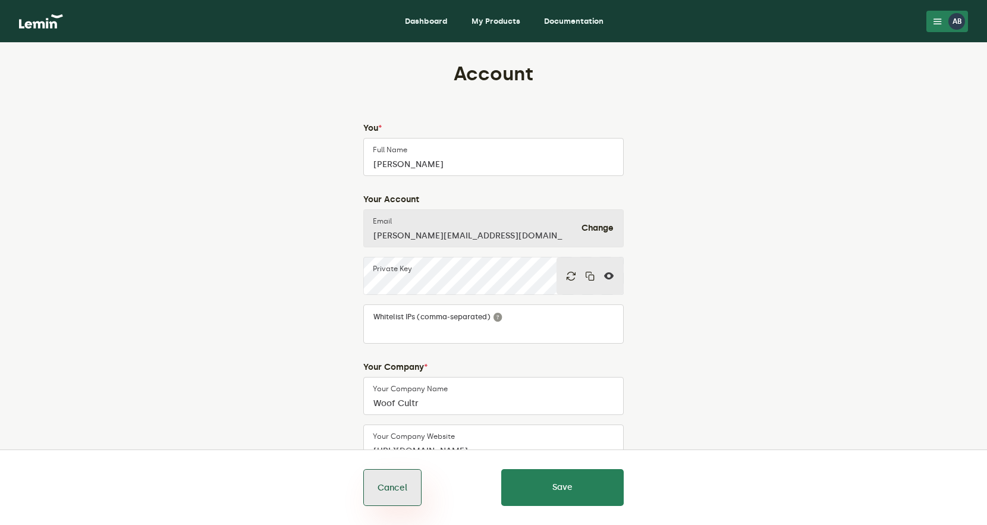
click at [412, 486] on button "Cancel" at bounding box center [392, 487] width 58 height 37
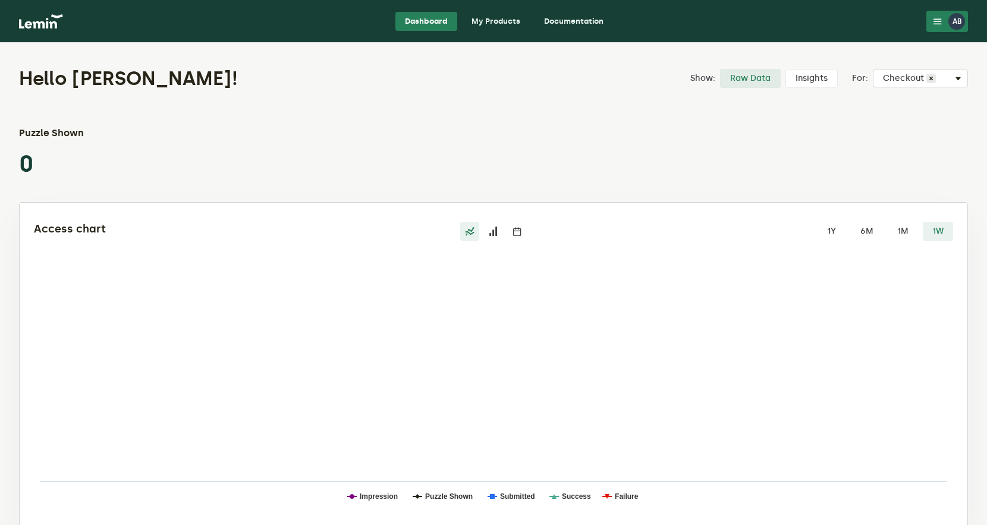
click at [515, 20] on link "My Products" at bounding box center [496, 21] width 68 height 19
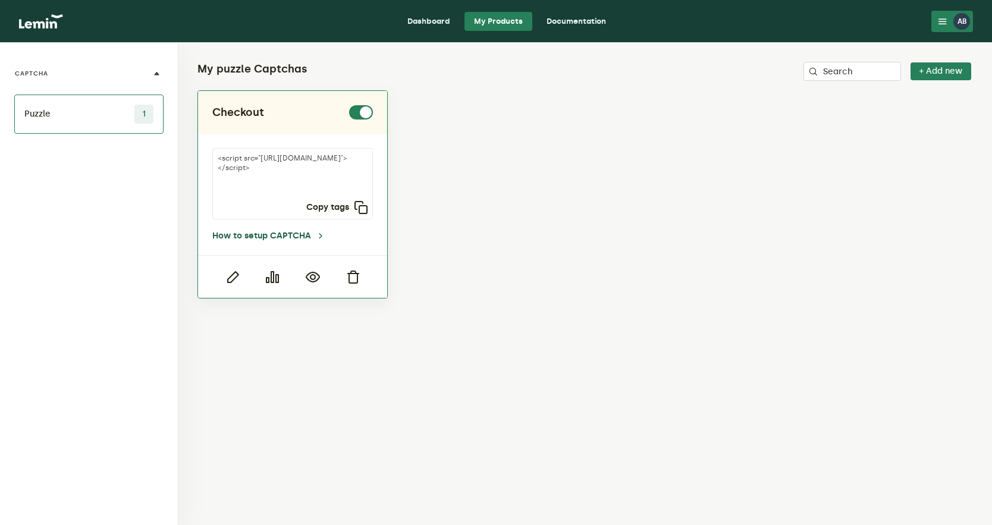
click at [278, 232] on link "How to setup CAPTCHA" at bounding box center [268, 236] width 113 height 10
click at [309, 276] on icon "button" at bounding box center [313, 277] width 14 height 14
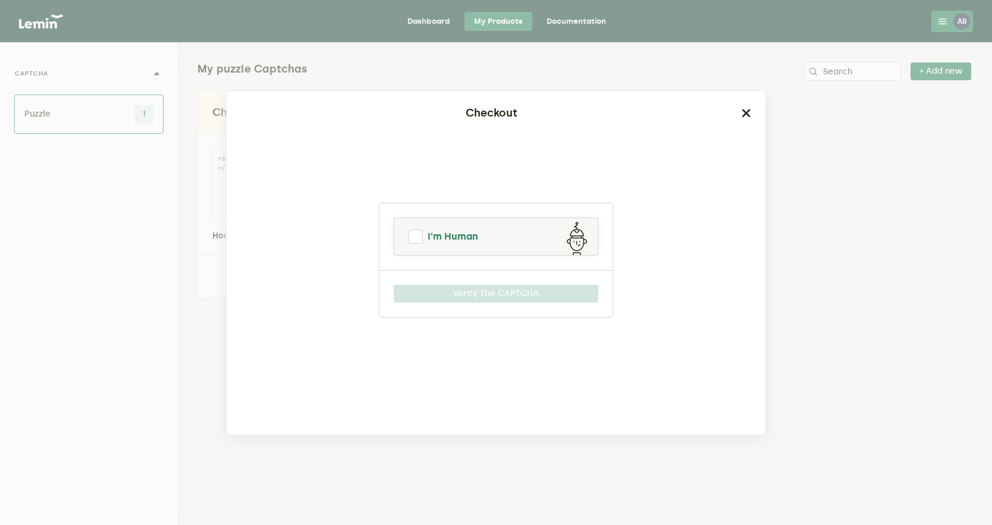
click at [524, 228] on link "I'm Human" at bounding box center [495, 236] width 203 height 29
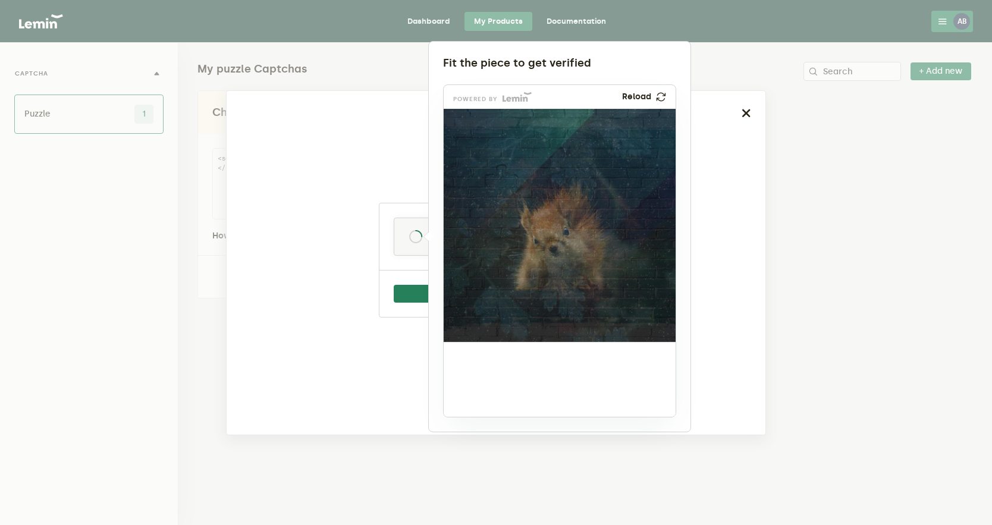
drag, startPoint x: 484, startPoint y: 378, endPoint x: 507, endPoint y: 188, distance: 191.6
click at [507, 188] on img at bounding box center [423, 263] width 385 height 233
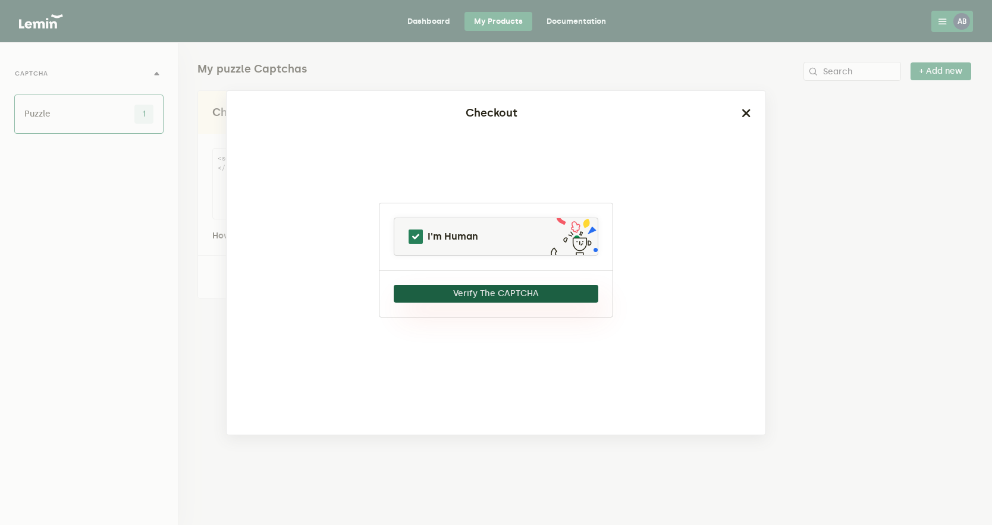
click at [468, 295] on button "Verify The CAPTCHA" at bounding box center [496, 294] width 205 height 18
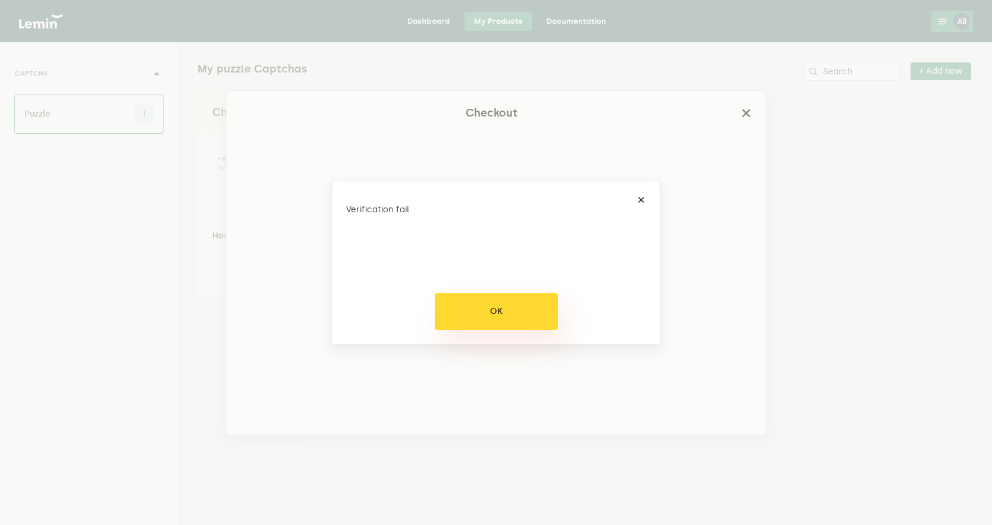
click at [515, 309] on button "OK" at bounding box center [496, 311] width 123 height 37
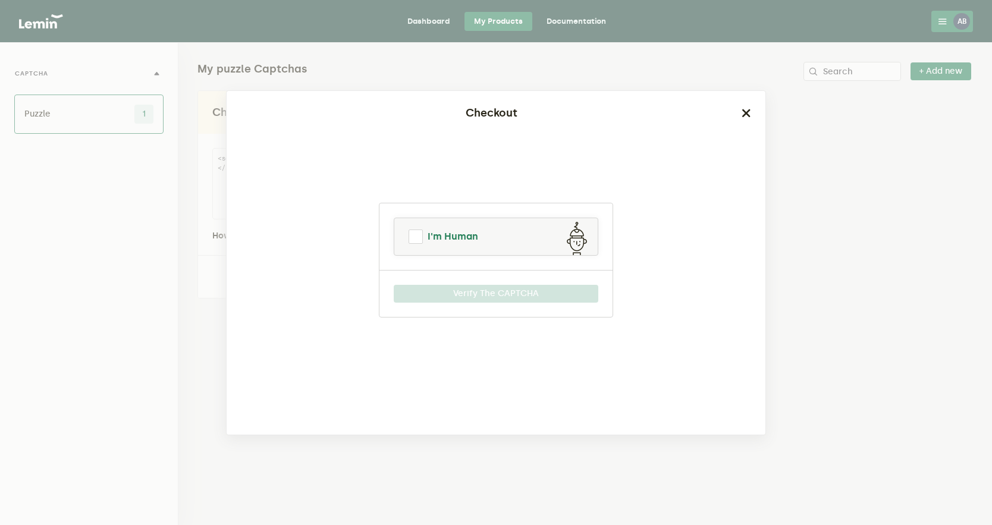
click at [419, 243] on span at bounding box center [415, 236] width 14 height 14
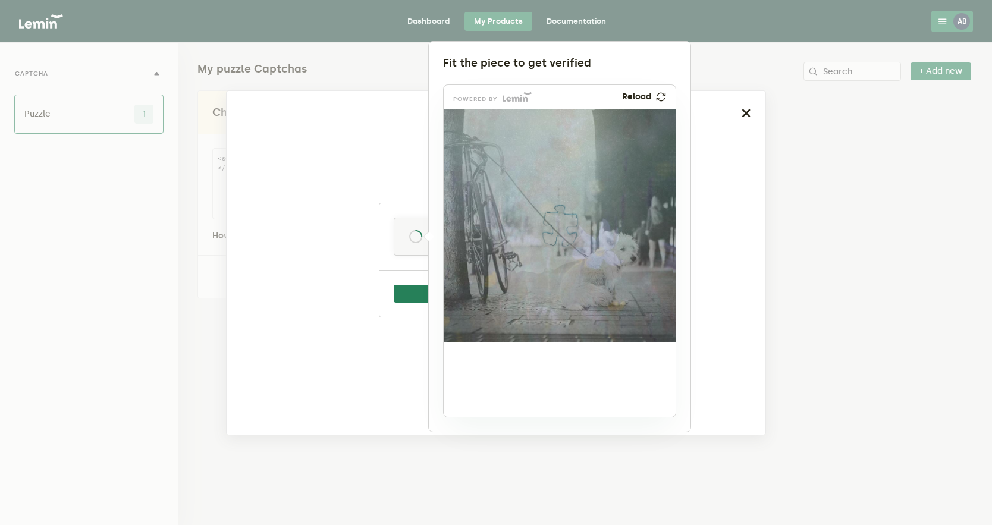
drag, startPoint x: 479, startPoint y: 367, endPoint x: 556, endPoint y: 213, distance: 172.3
click at [556, 213] on img at bounding box center [481, 304] width 385 height 233
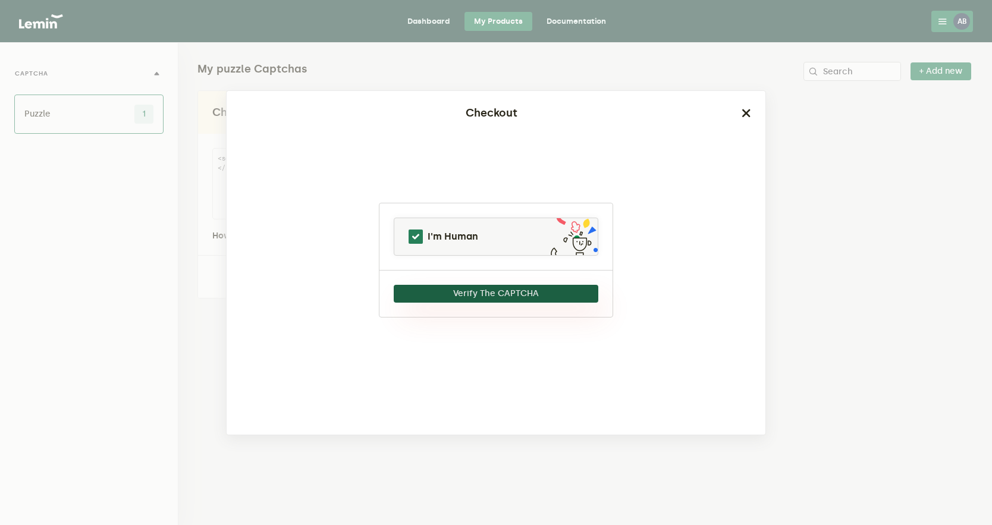
click at [487, 292] on button "Verify The CAPTCHA" at bounding box center [496, 294] width 205 height 18
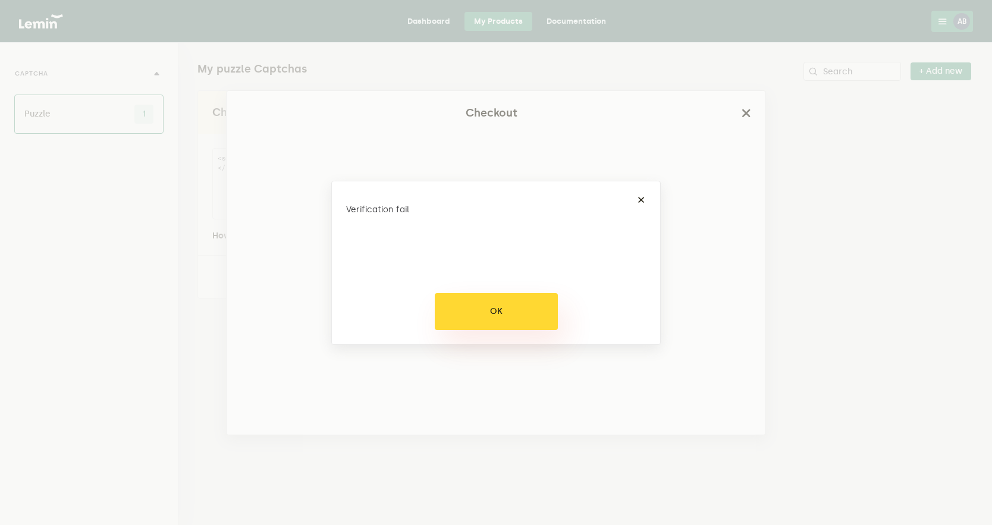
click at [488, 315] on button "OK" at bounding box center [496, 311] width 123 height 37
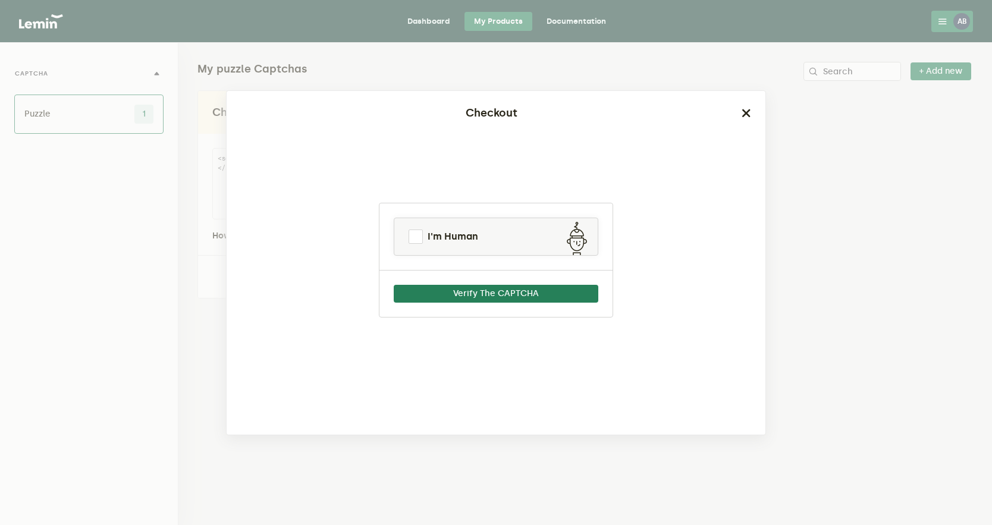
click at [735, 115] on div "Checkout" at bounding box center [496, 113] width 510 height 16
click at [747, 114] on icon "button" at bounding box center [746, 113] width 10 height 10
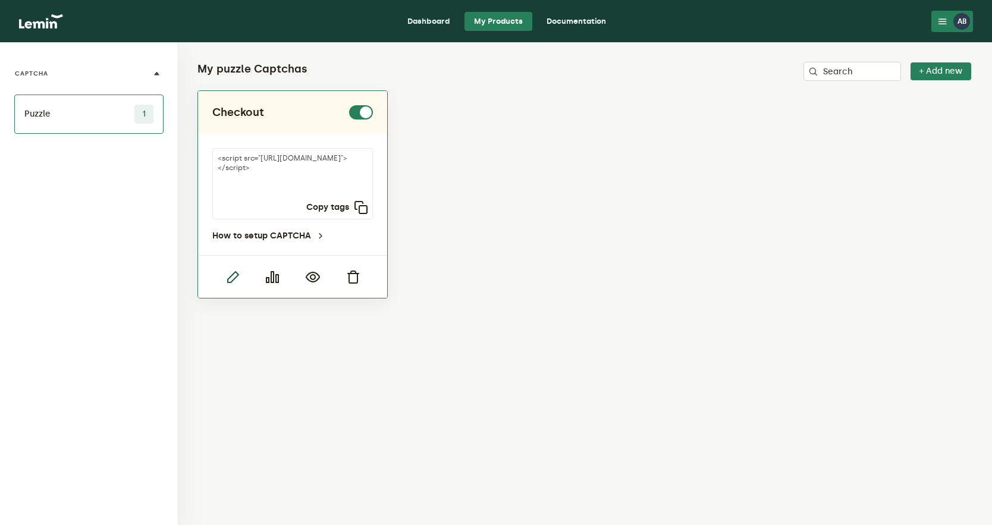
click at [227, 282] on icon "button" at bounding box center [232, 277] width 14 height 14
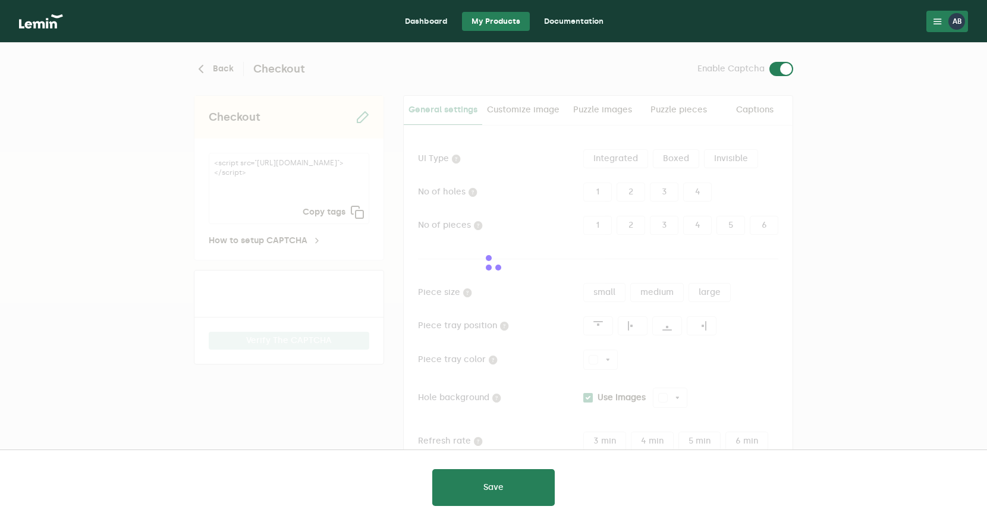
type input "white"
checkbox input "true"
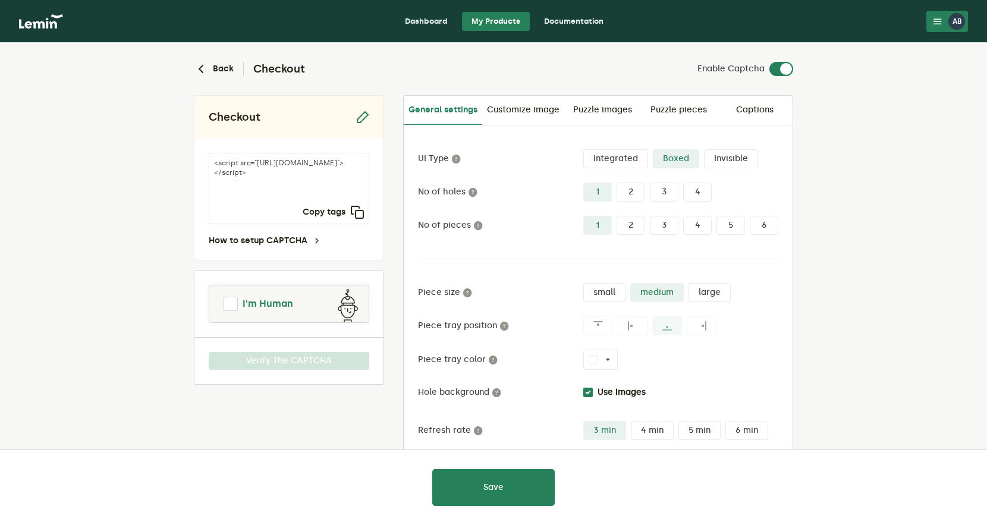
click at [286, 298] on span "I'm Human" at bounding box center [268, 304] width 51 height 14
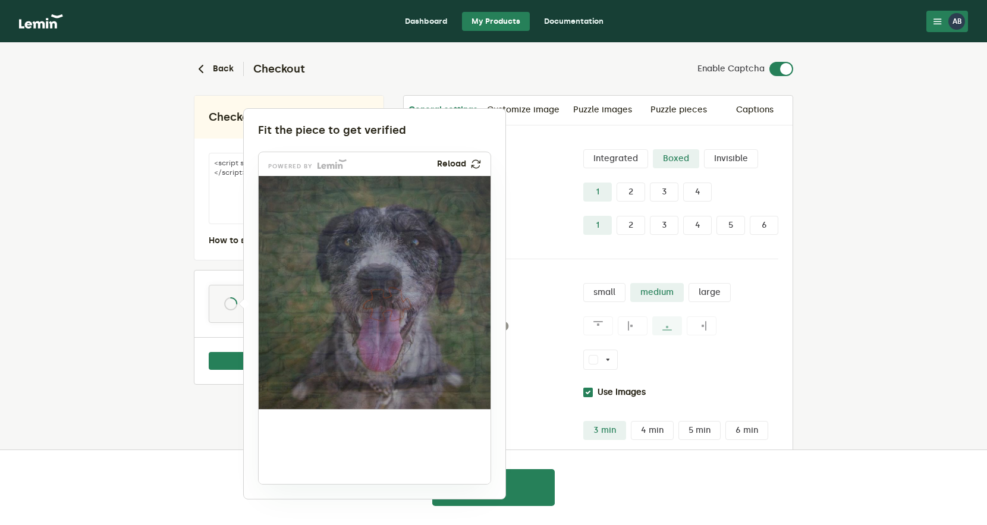
drag, startPoint x: 302, startPoint y: 441, endPoint x: 395, endPoint y: 299, distance: 169.7
click at [395, 299] on img at bounding box center [308, 382] width 385 height 233
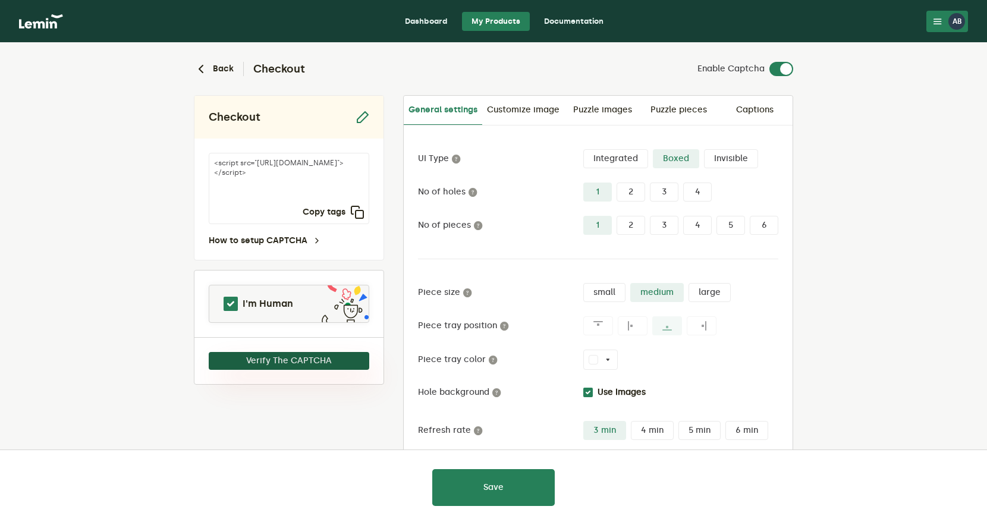
click at [336, 357] on button "Verify The CAPTCHA" at bounding box center [289, 361] width 161 height 18
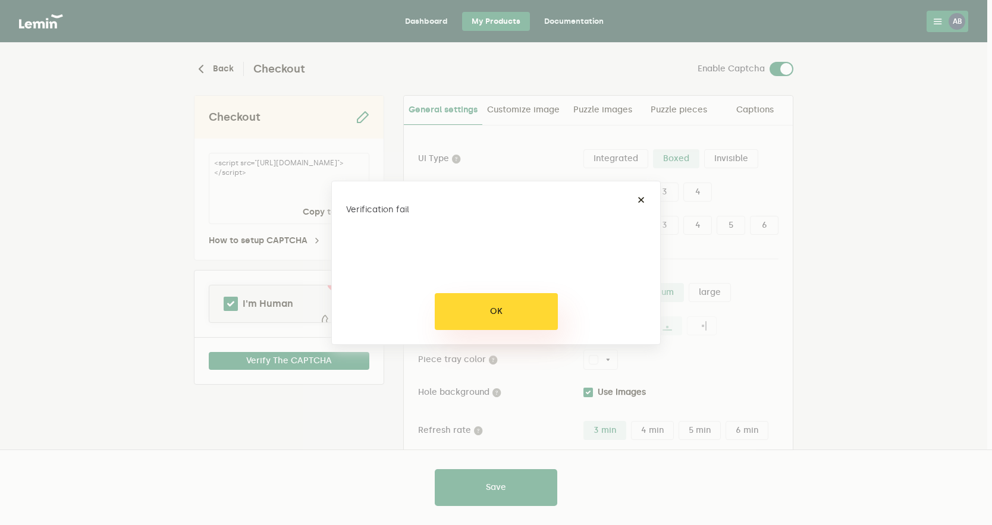
click at [468, 309] on button "OK" at bounding box center [496, 311] width 123 height 37
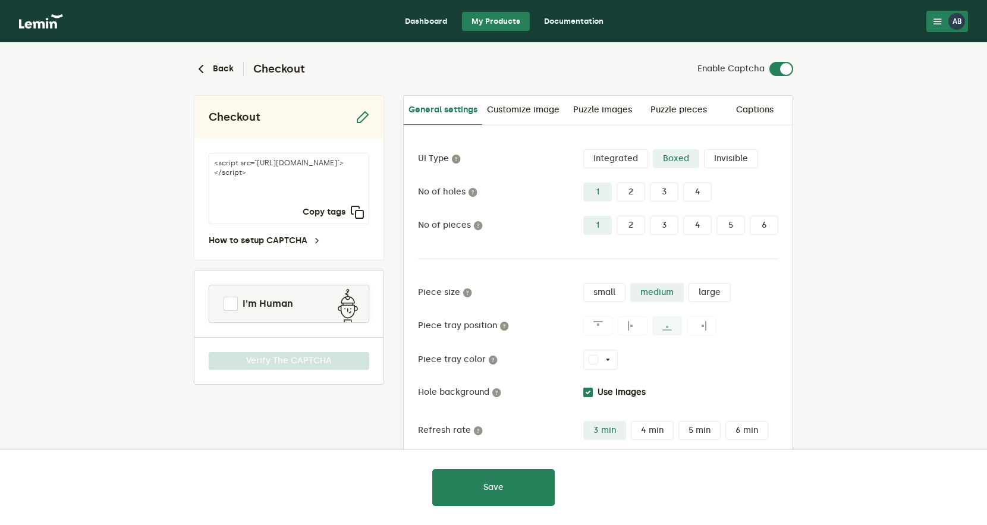
click at [945, 30] on button "AB" at bounding box center [947, 21] width 42 height 21
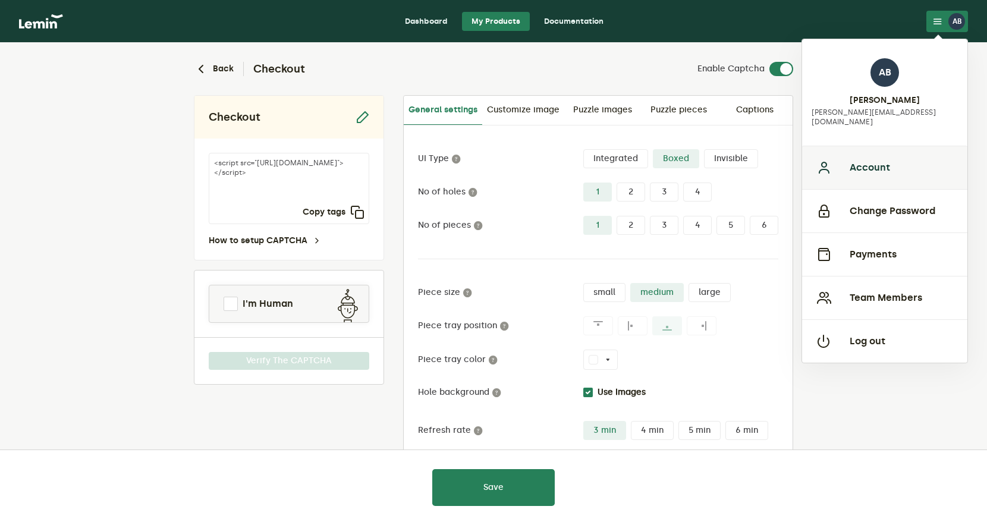
click at [874, 146] on button "Account" at bounding box center [884, 167] width 165 height 43
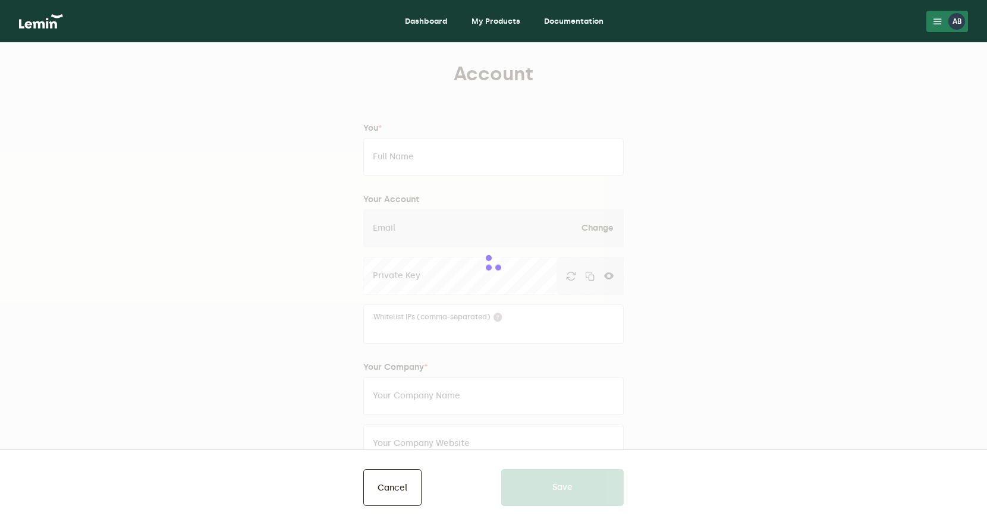
type input "[PERSON_NAME]"
type input "[PERSON_NAME][EMAIL_ADDRESS][DOMAIN_NAME]"
type input "Woof Cultr"
type input "[URL][DOMAIN_NAME]"
type input "[PHONE_NUMBER]"
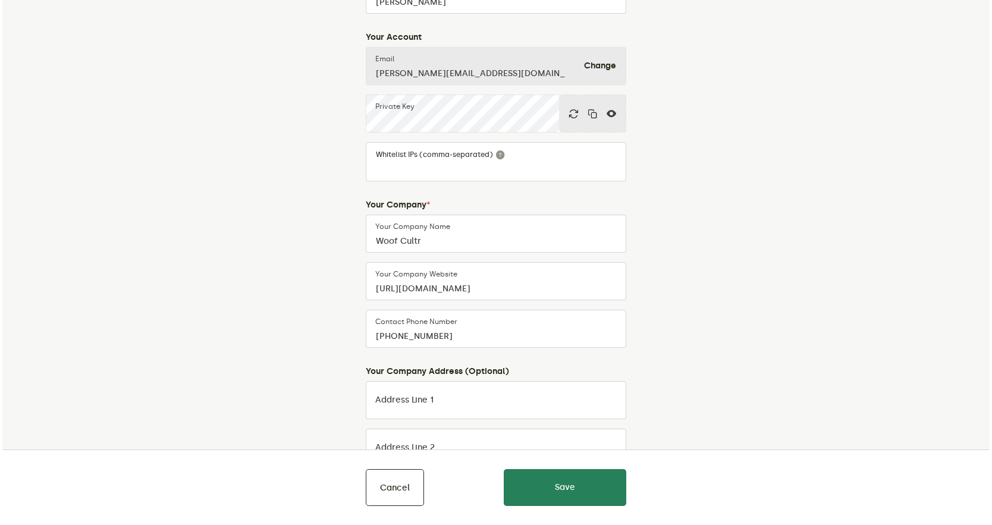
scroll to position [439, 0]
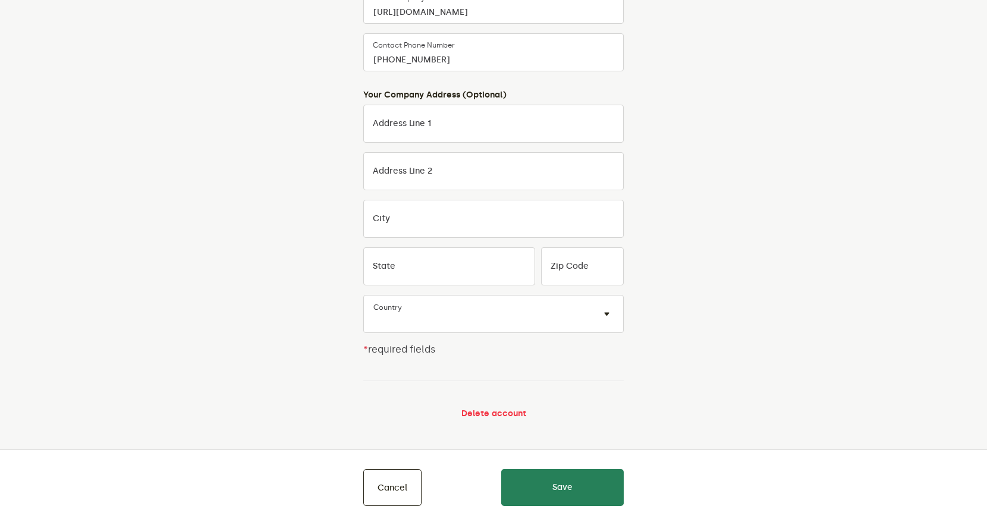
click at [483, 410] on button "Delete account" at bounding box center [493, 414] width 65 height 10
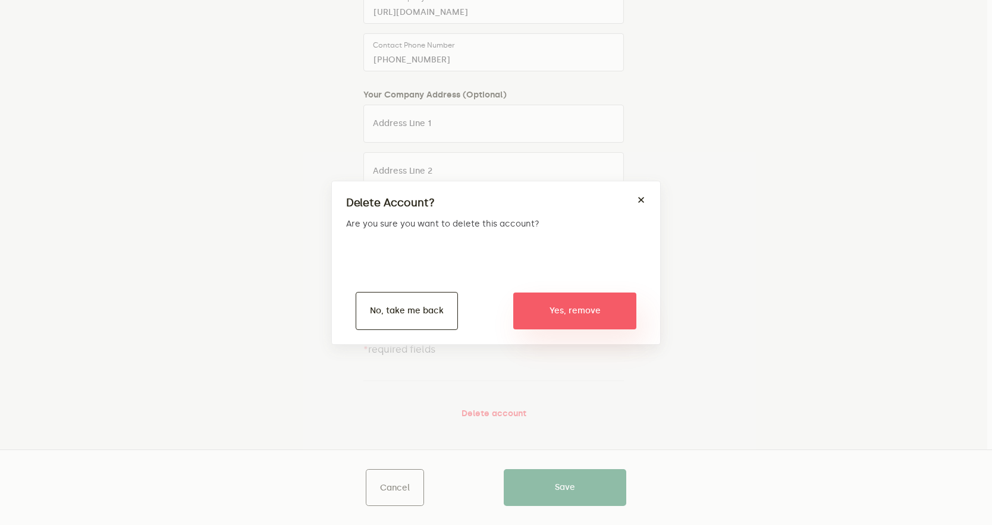
click at [599, 304] on button "Yes, remove" at bounding box center [574, 310] width 123 height 37
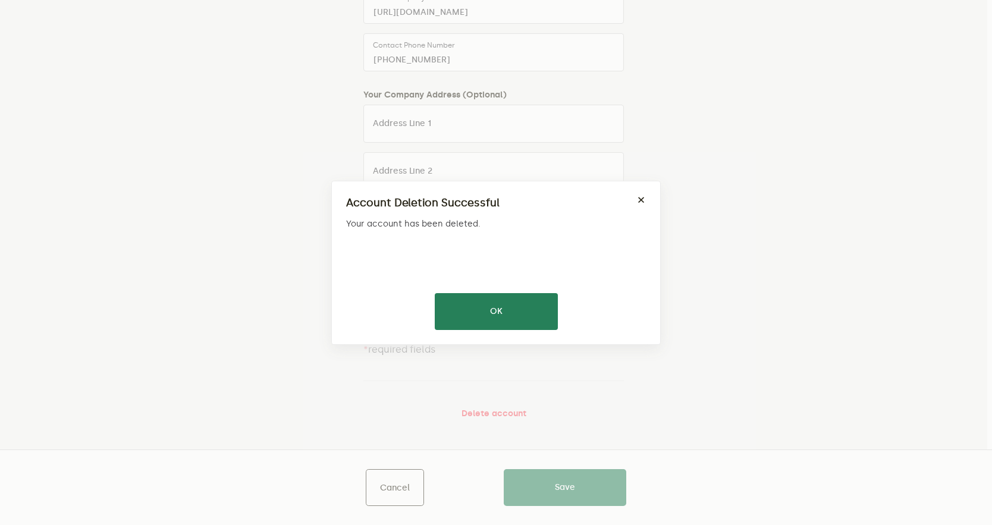
click at [495, 330] on div "Account Deletion Successful × Your account has been deleted. OK No Cancel" at bounding box center [495, 263] width 329 height 164
click at [476, 298] on button "OK" at bounding box center [496, 311] width 123 height 37
